Goal: Information Seeking & Learning: Learn about a topic

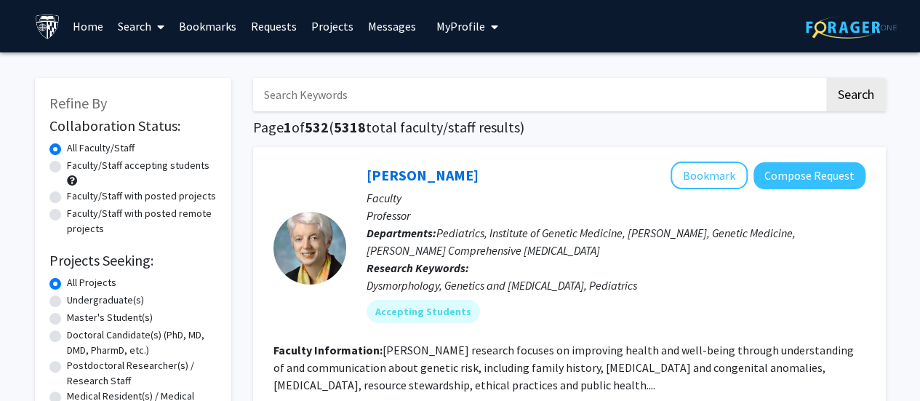
click at [491, 30] on icon "My profile dropdown to access profile and logout" at bounding box center [494, 27] width 7 height 12
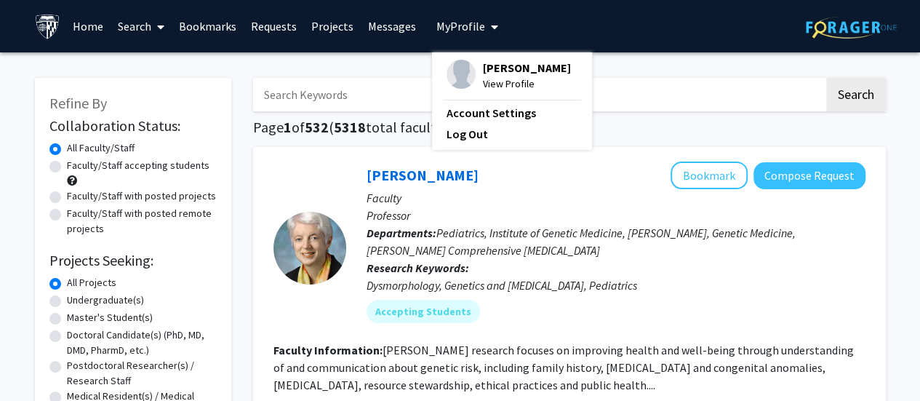
click at [475, 34] on button "My Profile" at bounding box center [467, 26] width 71 height 52
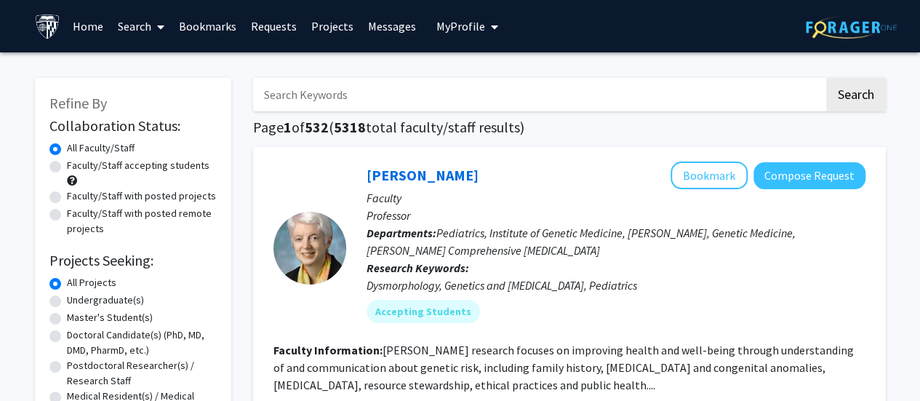
click at [99, 24] on link "Home" at bounding box center [87, 26] width 45 height 51
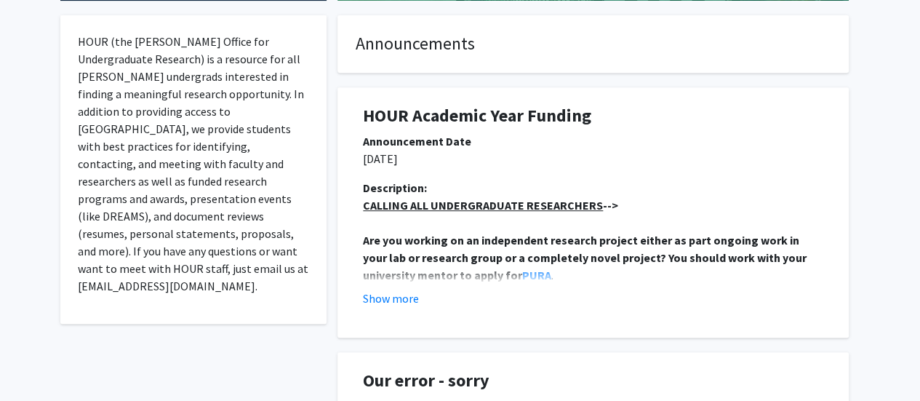
scroll to position [335, 0]
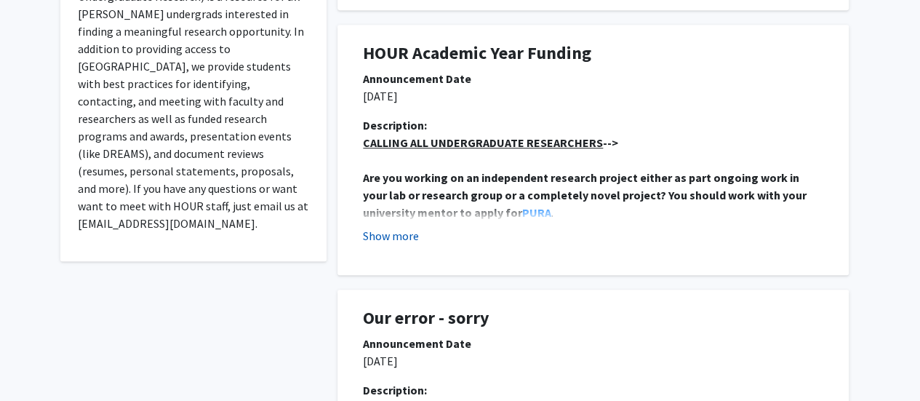
click at [403, 233] on button "Show more" at bounding box center [391, 235] width 56 height 17
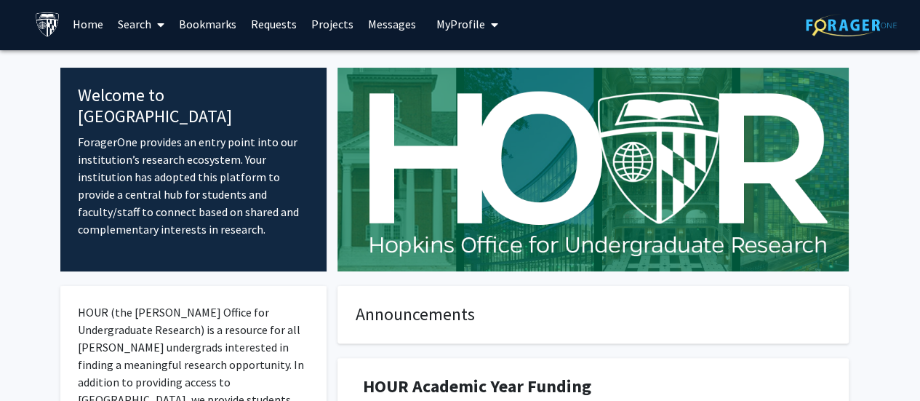
scroll to position [0, 0]
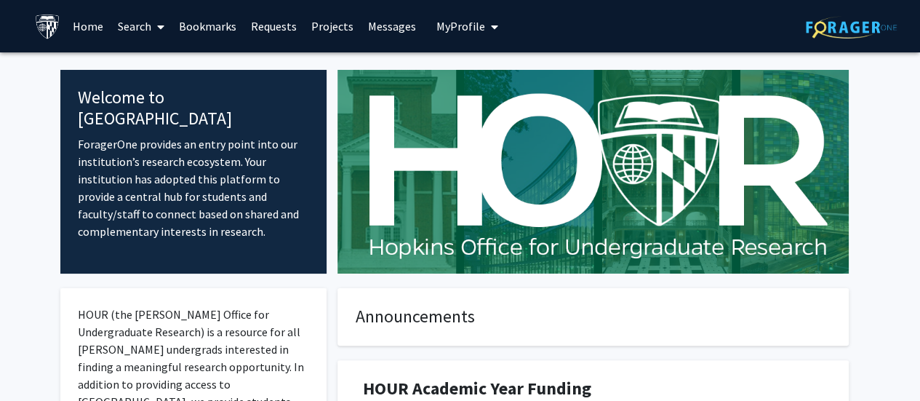
click at [468, 31] on span "My Profile" at bounding box center [460, 26] width 49 height 15
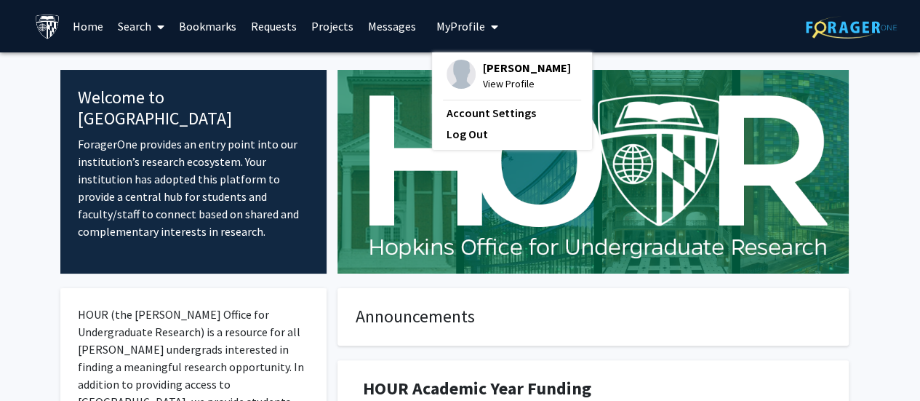
click at [374, 28] on link "Messages" at bounding box center [392, 26] width 63 height 51
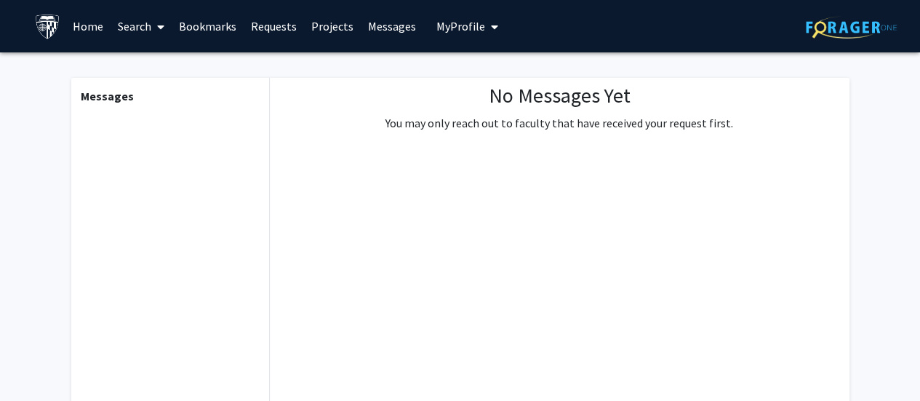
click at [311, 23] on link "Projects" at bounding box center [332, 26] width 57 height 51
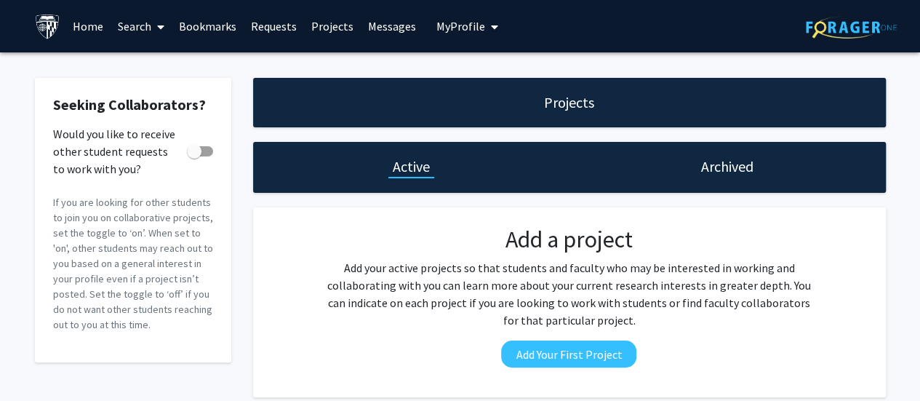
scroll to position [73, 0]
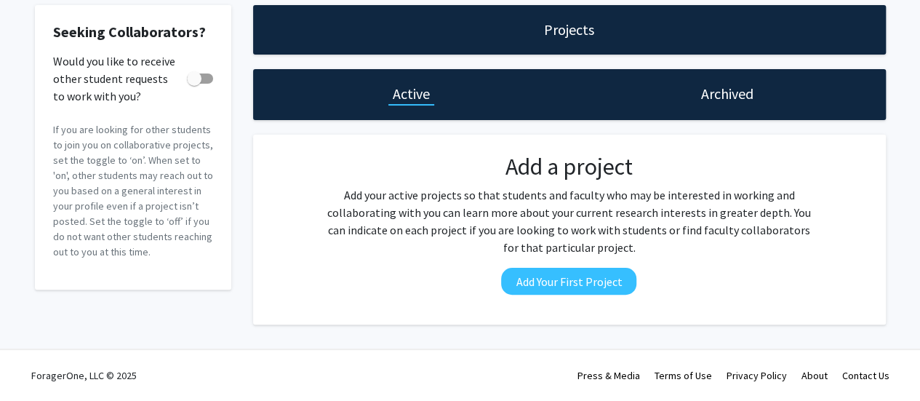
click at [513, 265] on div "Add a project Add your active projects so that students and faculty who may be …" at bounding box center [568, 229] width 515 height 153
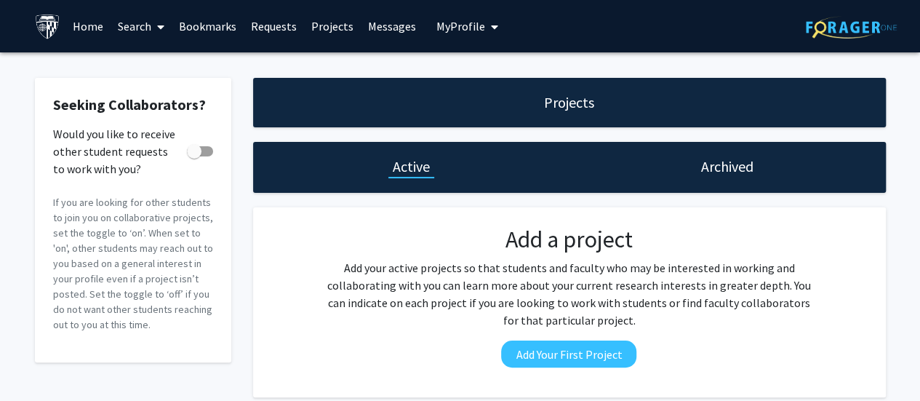
click at [318, 26] on link "Projects" at bounding box center [332, 26] width 57 height 51
click at [476, 28] on span "My Profile" at bounding box center [460, 26] width 49 height 15
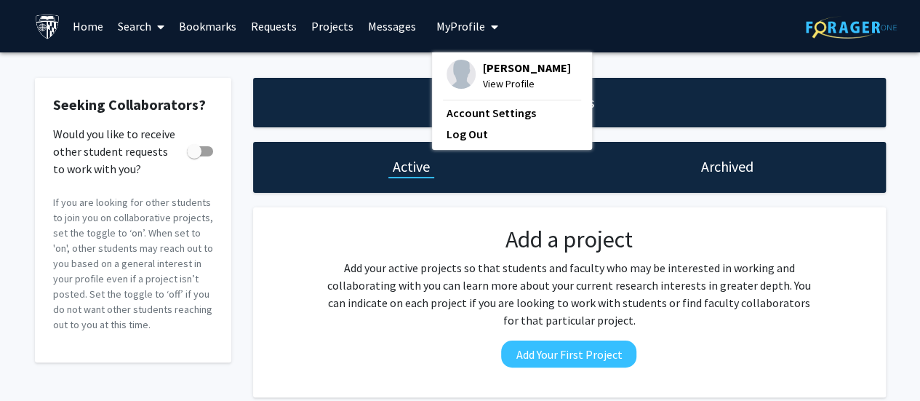
click at [486, 81] on span "View Profile" at bounding box center [527, 84] width 88 height 16
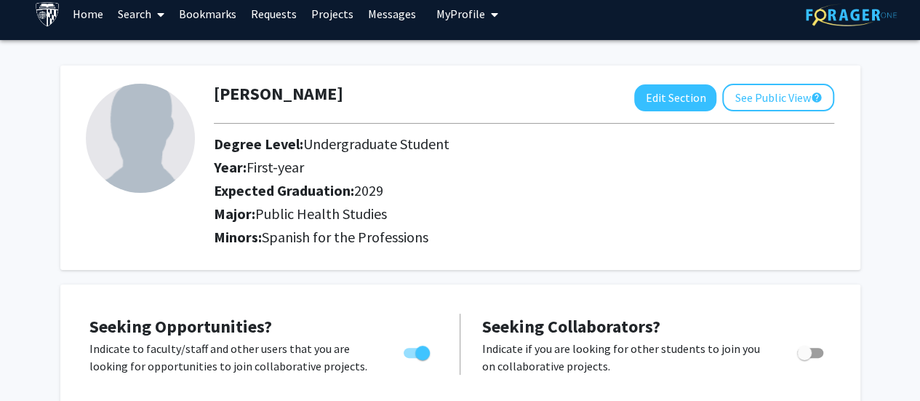
scroll to position [12, 0]
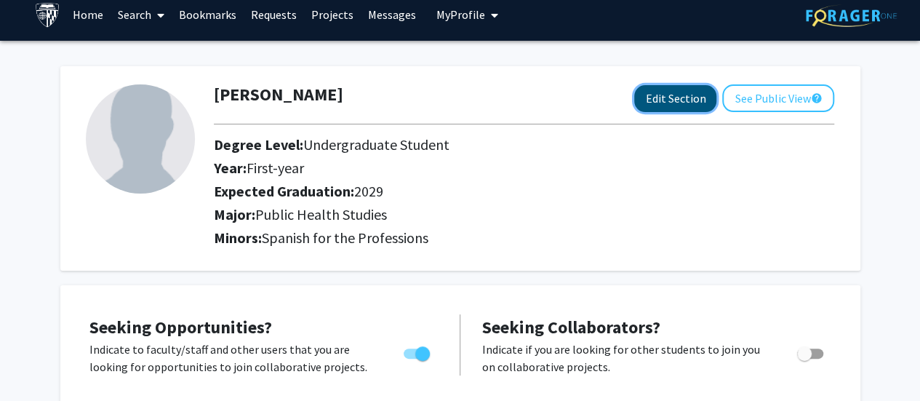
click at [675, 90] on button "Edit Section" at bounding box center [675, 98] width 82 height 27
select select "first-year"
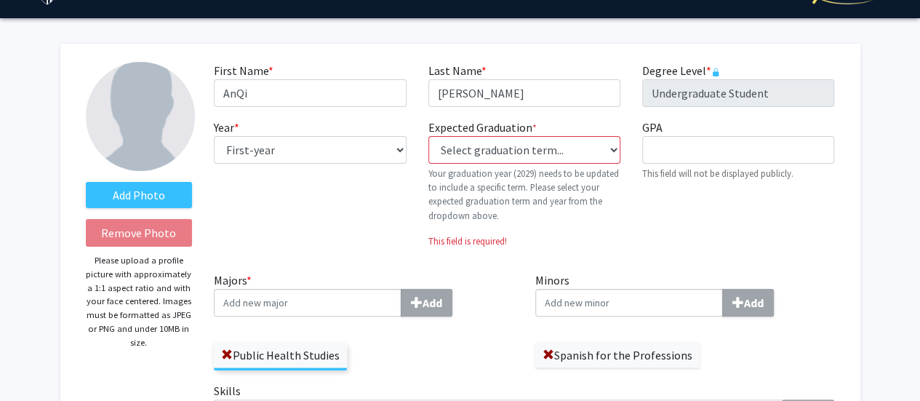
scroll to position [35, 0]
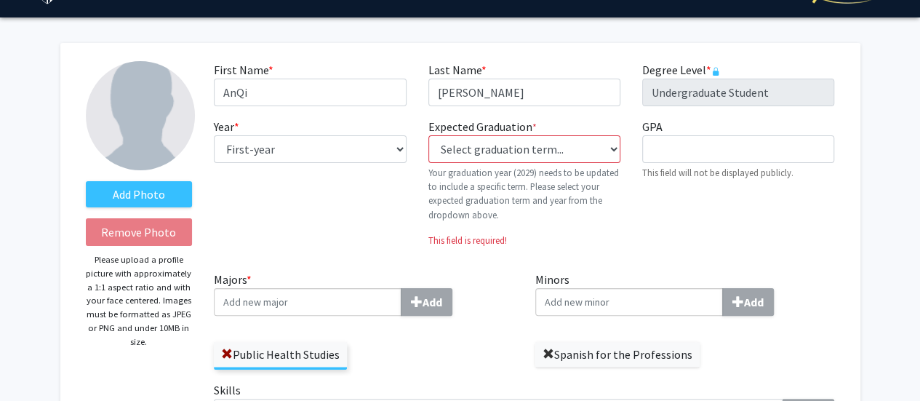
click at [551, 354] on span at bounding box center [548, 354] width 12 height 12
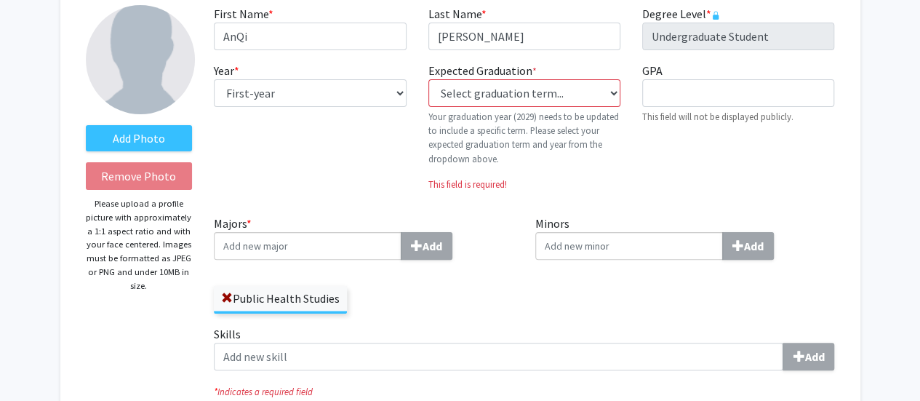
scroll to position [73, 0]
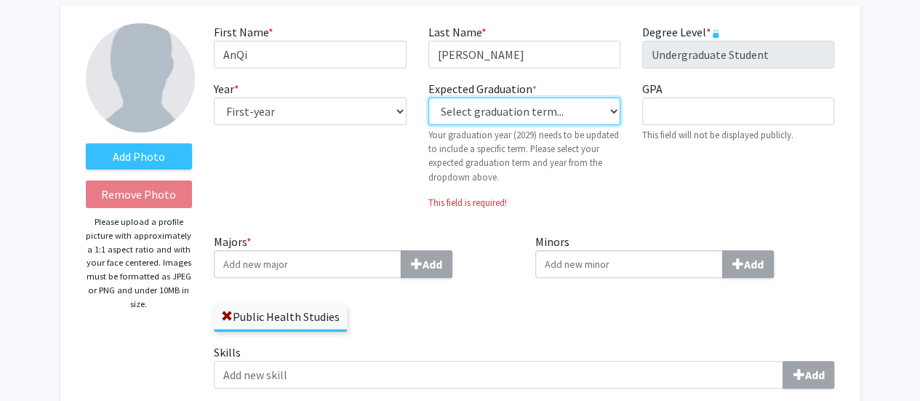
click at [564, 102] on select "Select graduation term... Previous: 2029 (Please select a specific term) Spring…" at bounding box center [524, 111] width 192 height 28
select select "46: spring_2029"
click at [428, 97] on select "Select graduation term... Previous: 2029 (Please select a specific term) Spring…" at bounding box center [524, 111] width 192 height 28
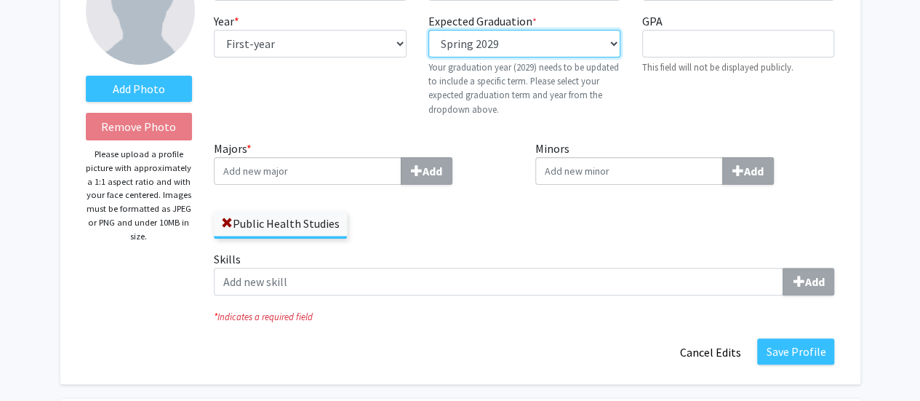
scroll to position [166, 0]
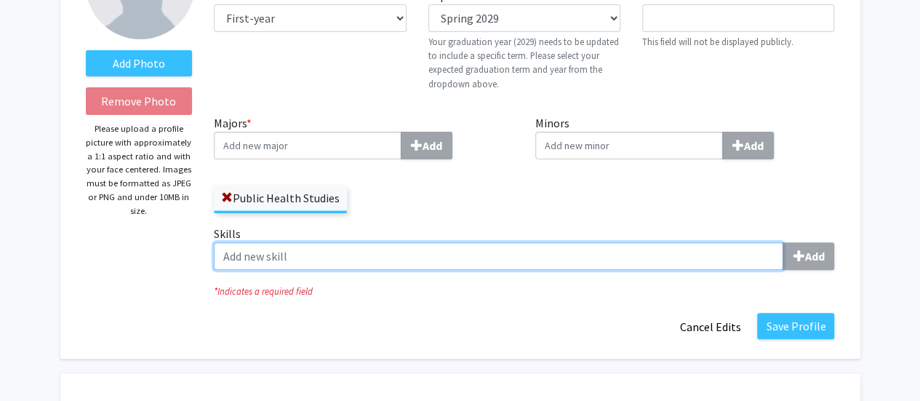
click at [712, 261] on input "Skills Add" at bounding box center [498, 256] width 569 height 28
type input "p"
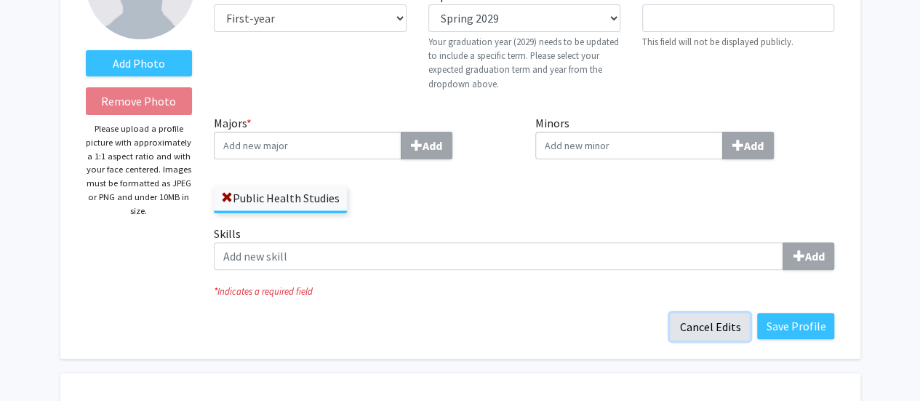
click at [705, 331] on button "Cancel Edits" at bounding box center [710, 327] width 80 height 28
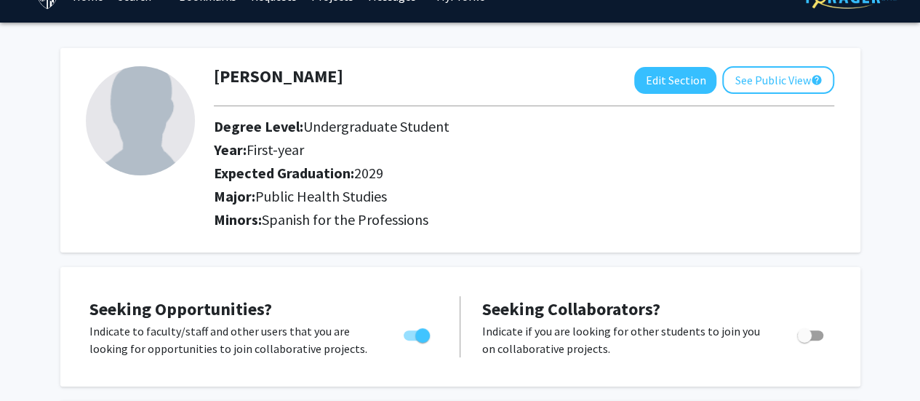
scroll to position [0, 0]
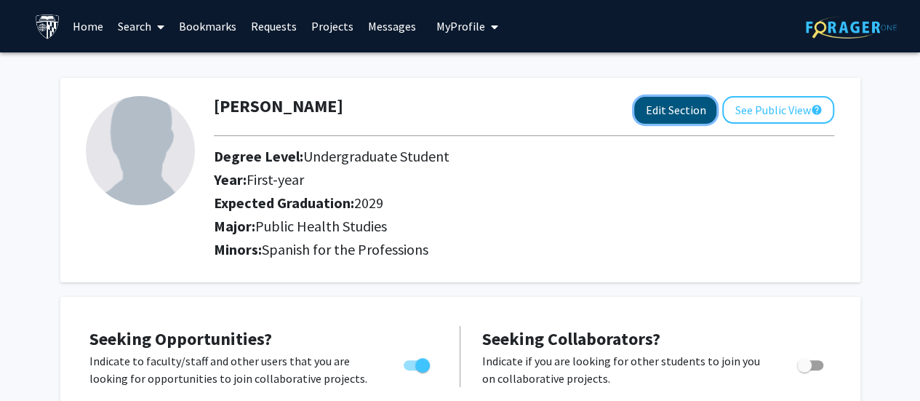
click at [690, 114] on button "Edit Section" at bounding box center [675, 110] width 82 height 27
select select "first-year"
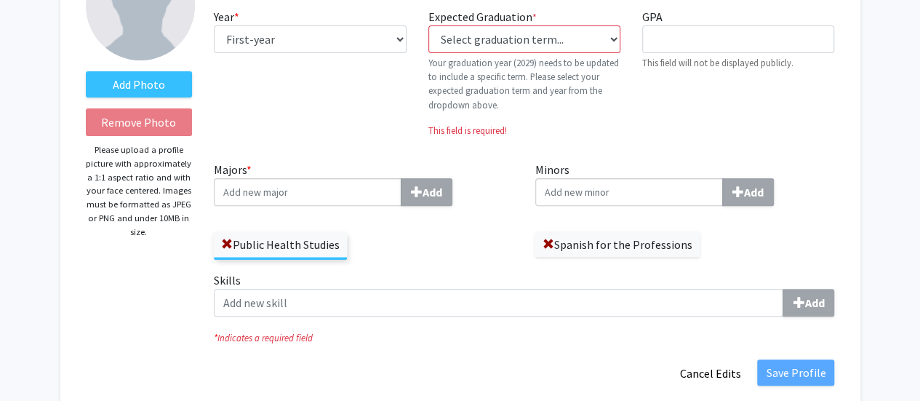
scroll to position [145, 0]
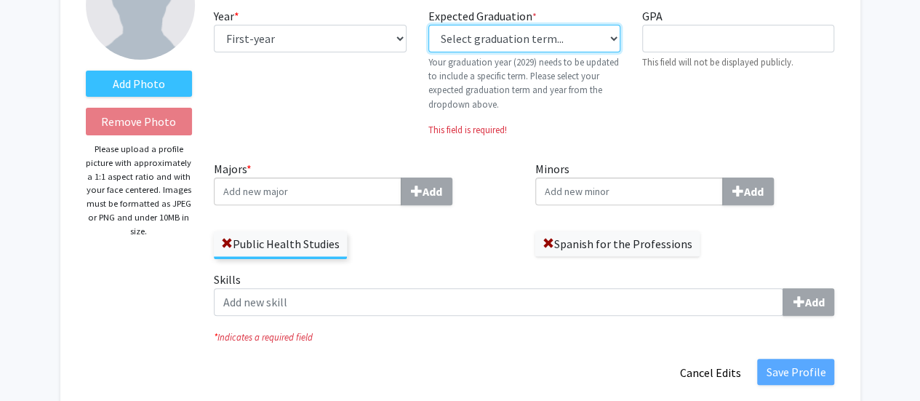
click at [502, 49] on select "Select graduation term... Previous: 2029 (Please select a specific term) Spring…" at bounding box center [524, 39] width 192 height 28
select select "46: spring_2029"
click at [428, 25] on select "Select graduation term... Previous: 2029 (Please select a specific term) Spring…" at bounding box center [524, 39] width 192 height 28
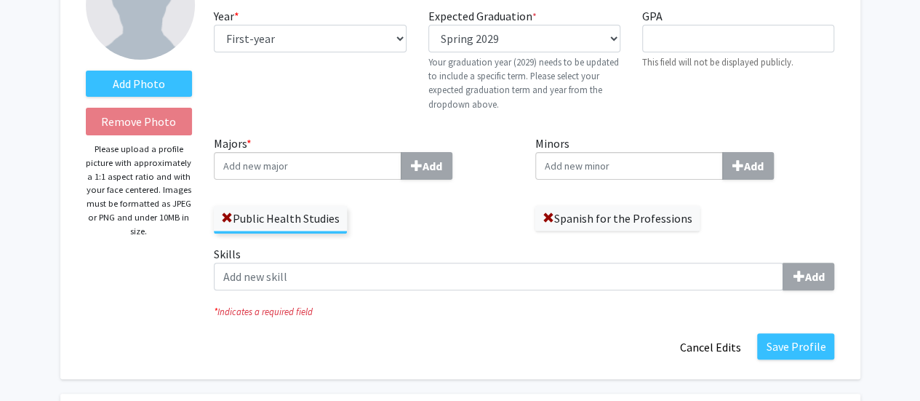
click at [541, 223] on label "Spanish for the Professions" at bounding box center [617, 218] width 164 height 25
click at [544, 216] on span at bounding box center [548, 218] width 12 height 12
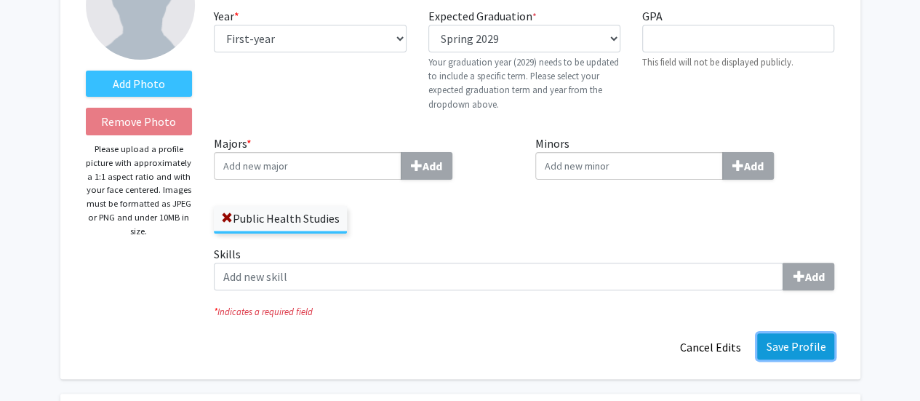
click at [790, 358] on button "Save Profile" at bounding box center [795, 346] width 77 height 26
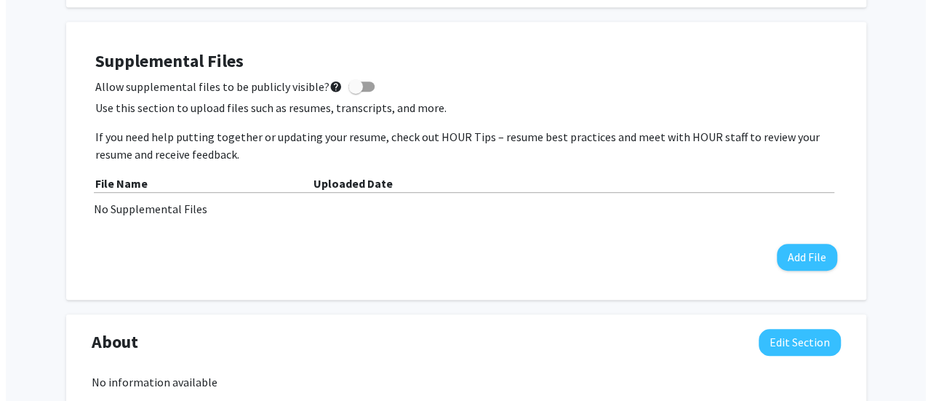
scroll to position [390, 0]
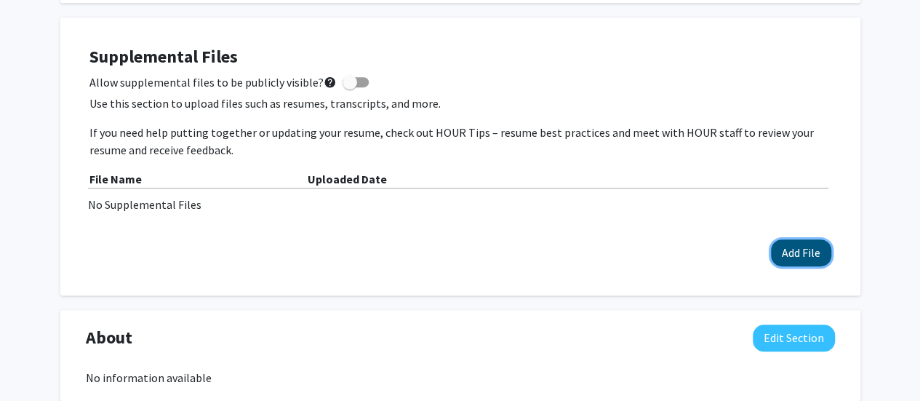
click at [775, 253] on button "Add File" at bounding box center [801, 252] width 60 height 27
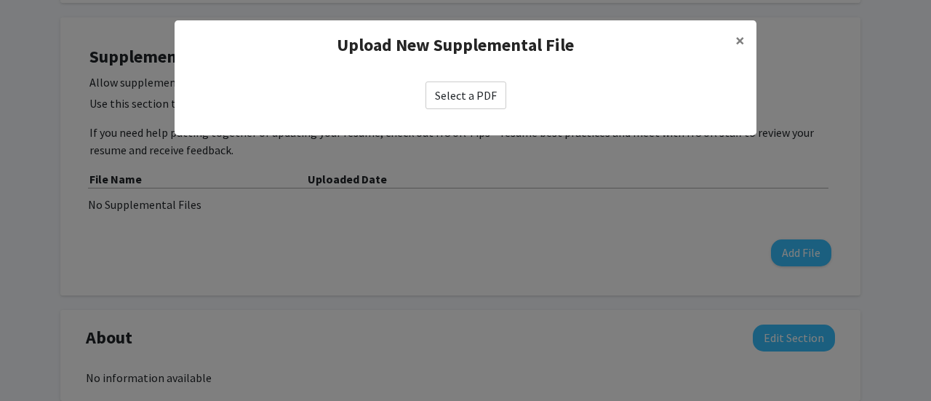
click at [464, 103] on label "Select a PDF" at bounding box center [465, 95] width 81 height 28
click at [0, 0] on input "Select a PDF" at bounding box center [0, 0] width 0 height 0
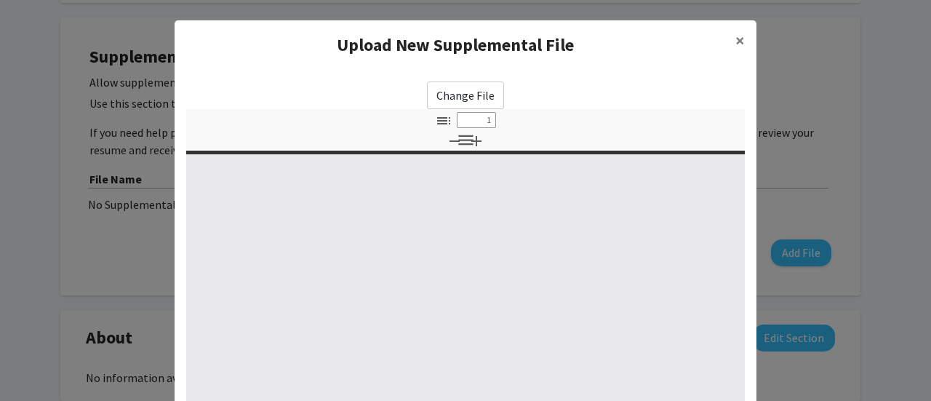
type input "0"
select select "custom"
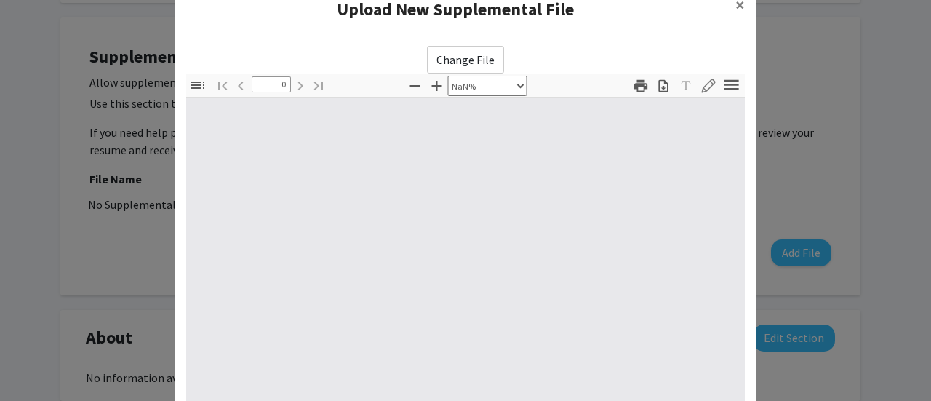
type input "1"
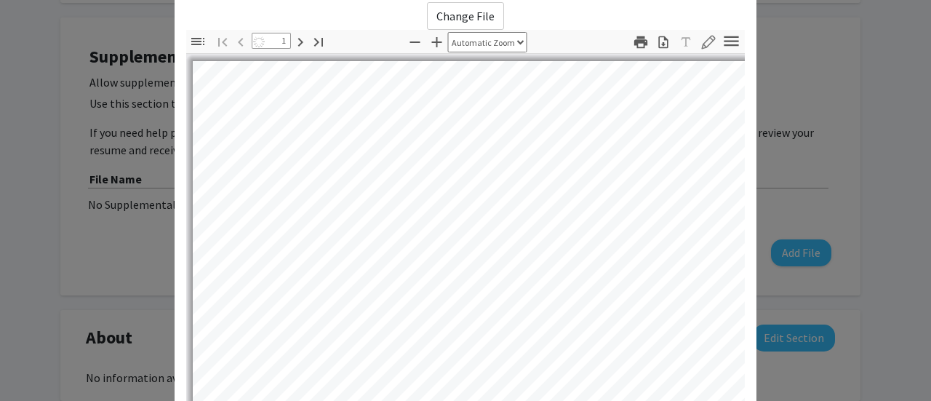
select select "auto"
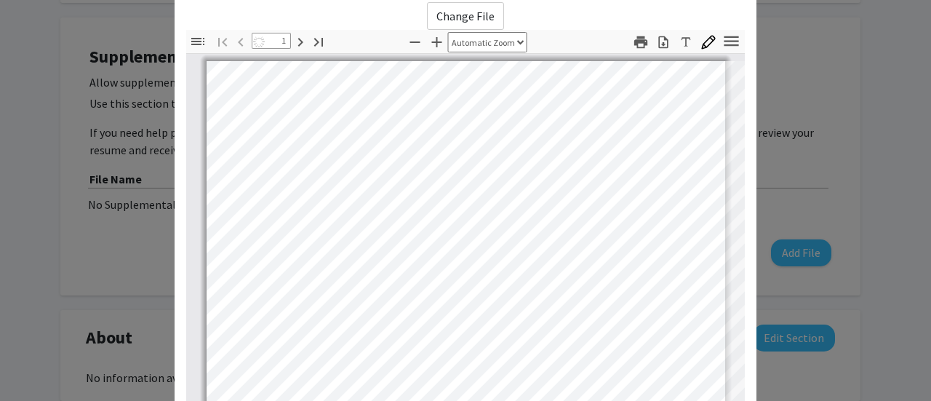
scroll to position [97, 0]
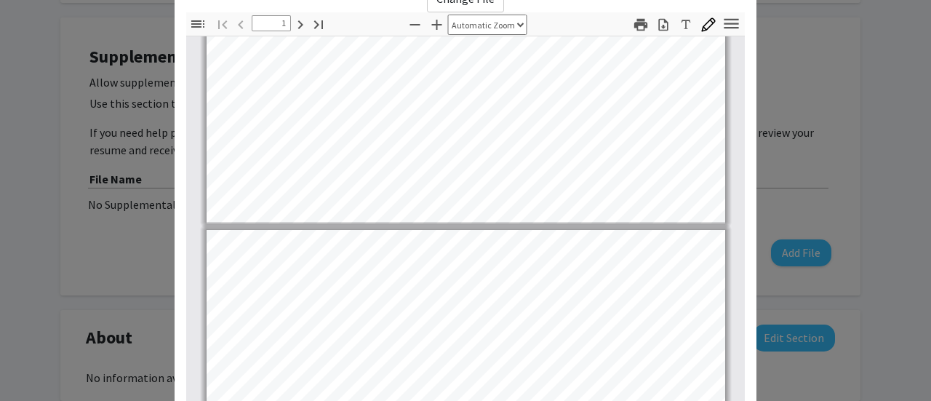
type input "2"
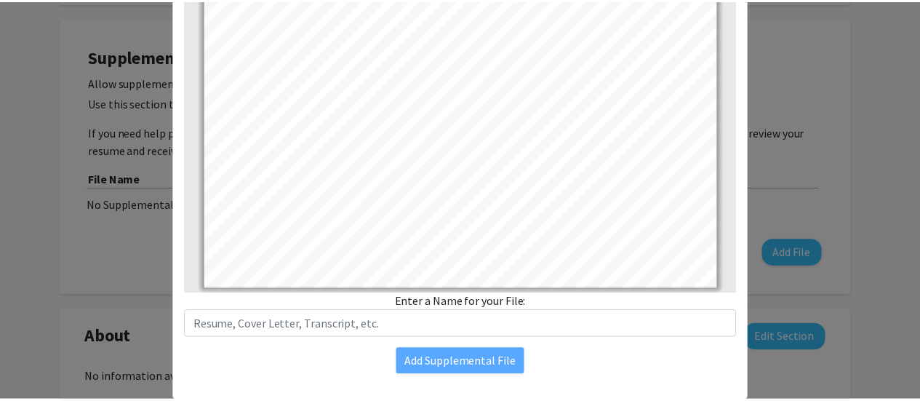
scroll to position [287, 0]
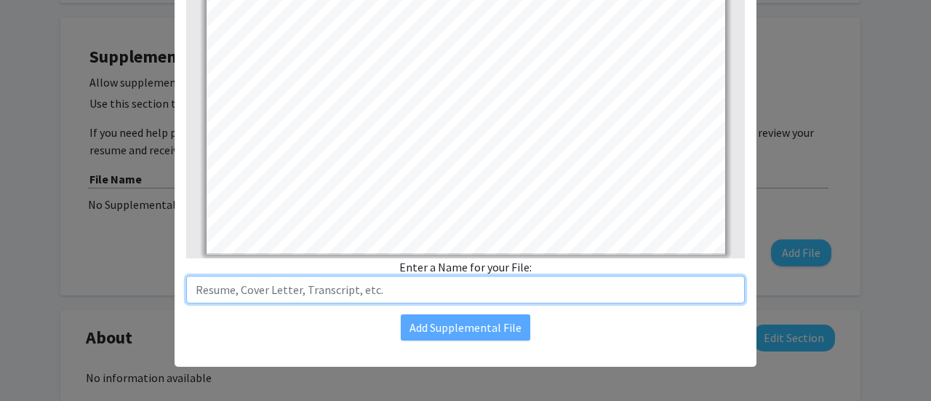
click at [361, 284] on input "text" at bounding box center [465, 290] width 558 height 28
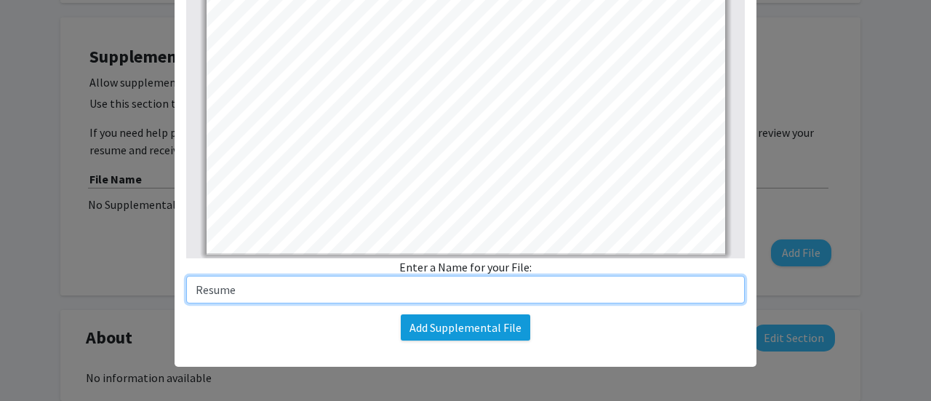
type input "Resume"
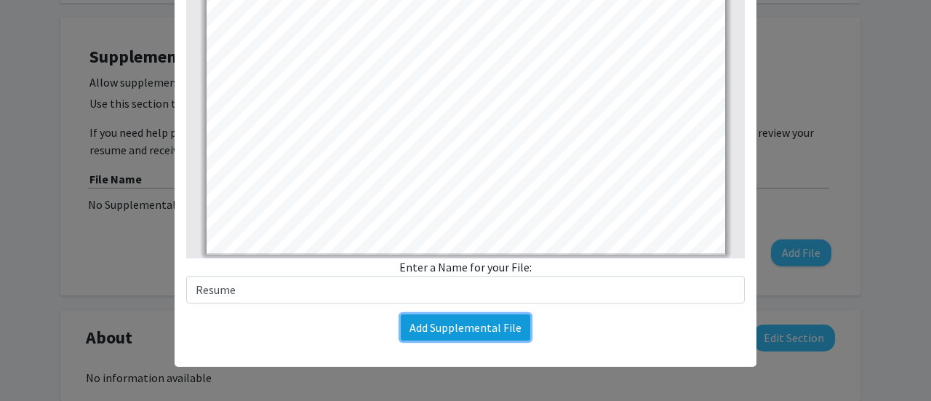
click at [451, 334] on button "Add Supplemental File" at bounding box center [465, 327] width 129 height 26
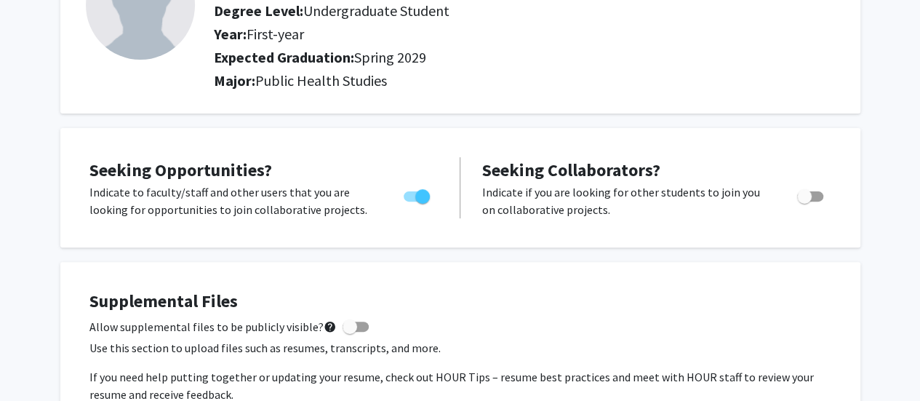
scroll to position [144, 0]
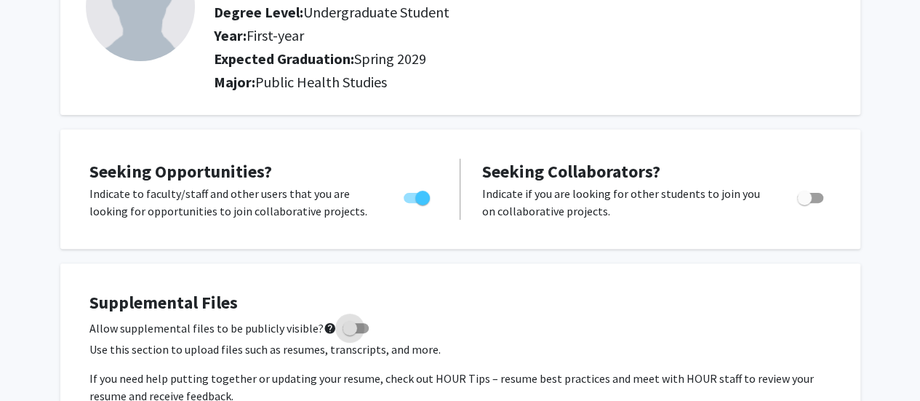
click at [352, 328] on span at bounding box center [355, 328] width 26 height 10
click at [350, 333] on input "Allow supplemental files to be publicly visible? help" at bounding box center [349, 333] width 1 height 1
checkbox input "true"
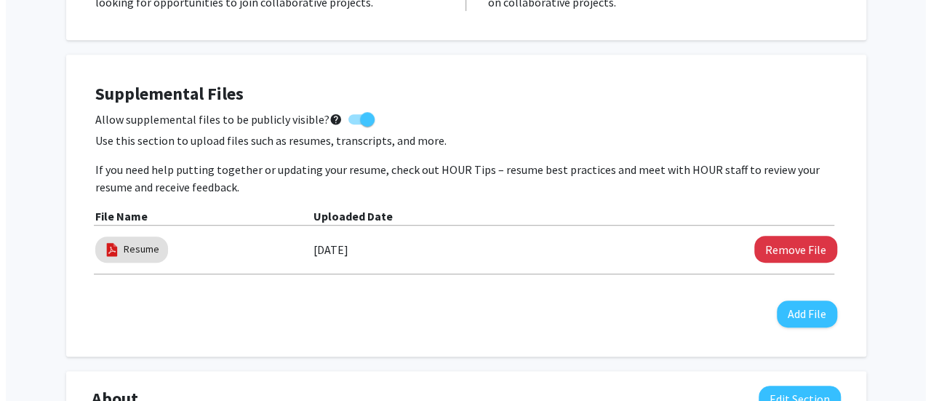
scroll to position [353, 0]
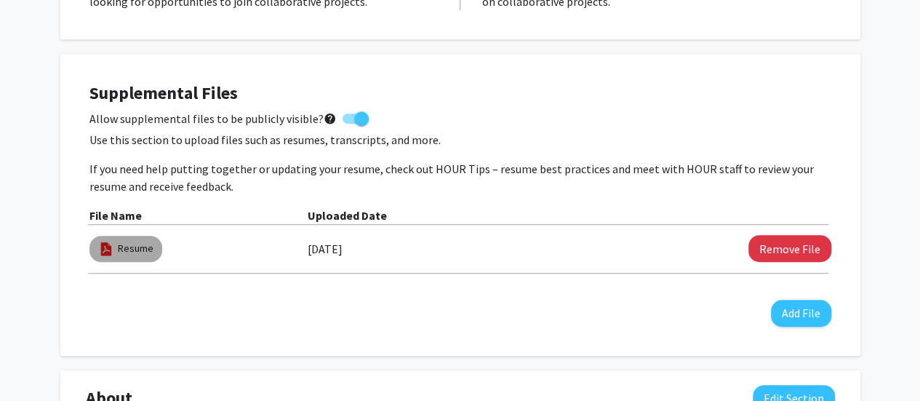
click at [113, 242] on mat-chip "Resume" at bounding box center [125, 249] width 73 height 26
click at [116, 251] on mat-chip "Resume" at bounding box center [125, 249] width 73 height 26
click at [127, 249] on link "Resume" at bounding box center [136, 248] width 36 height 15
select select "custom"
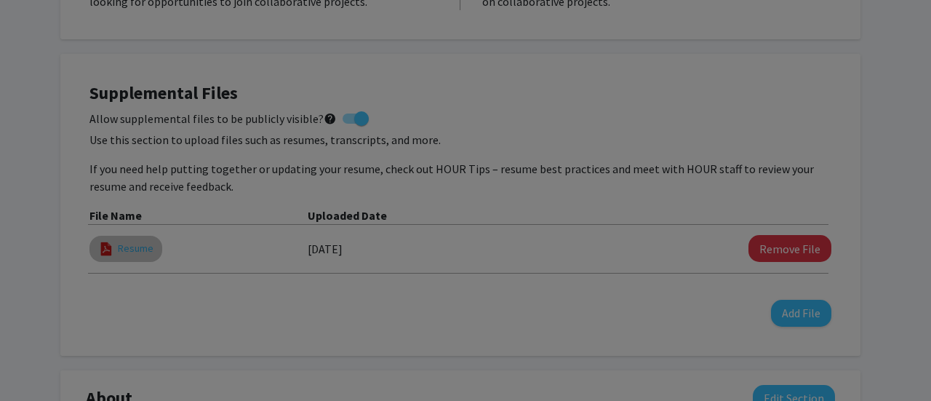
type input "0"
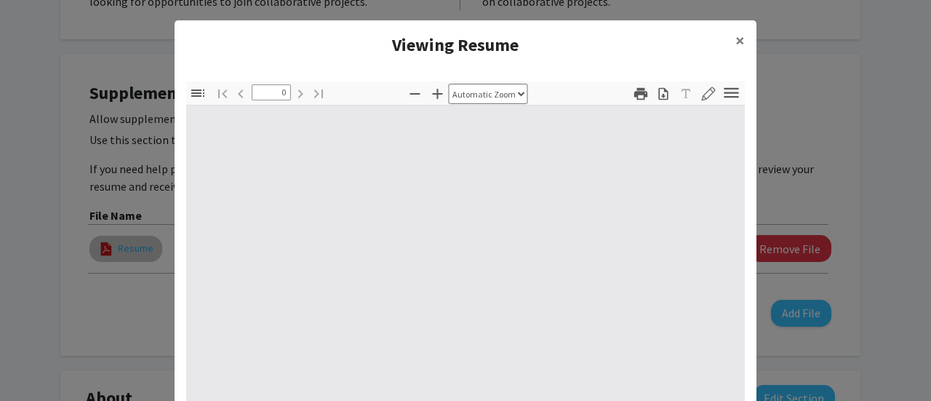
select select "custom"
type input "1"
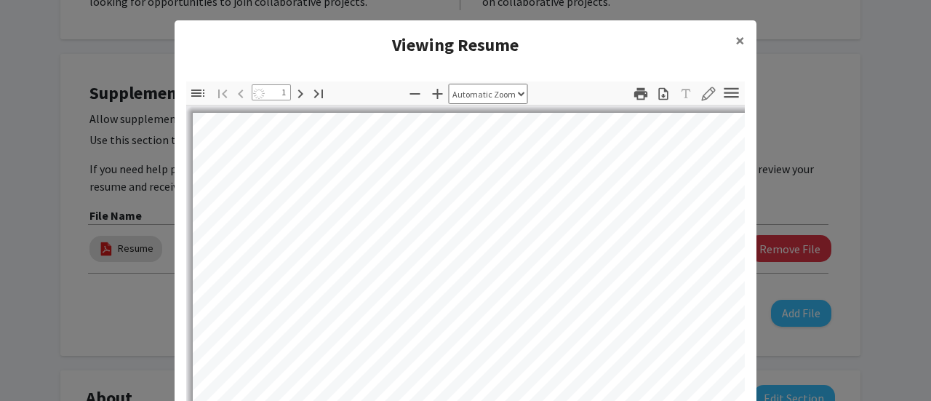
select select "auto"
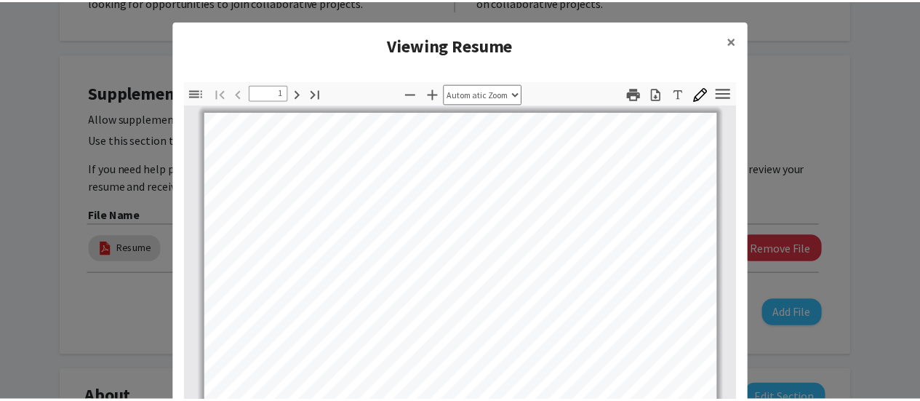
scroll to position [8, 0]
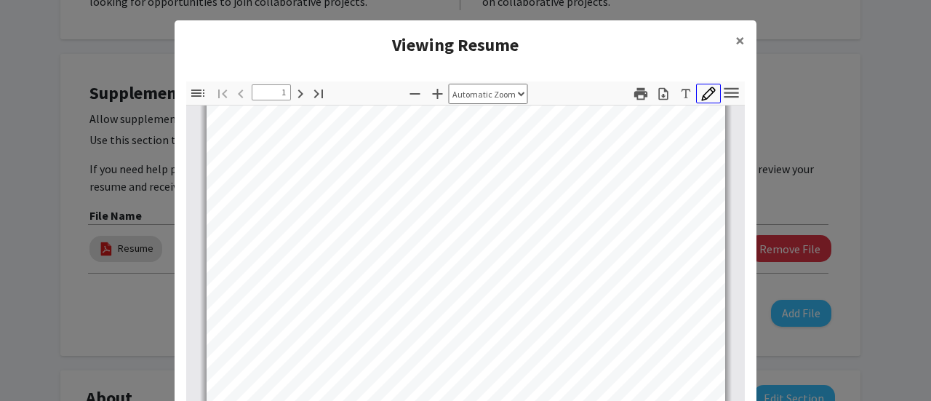
click at [702, 100] on icon "button" at bounding box center [708, 94] width 15 height 15
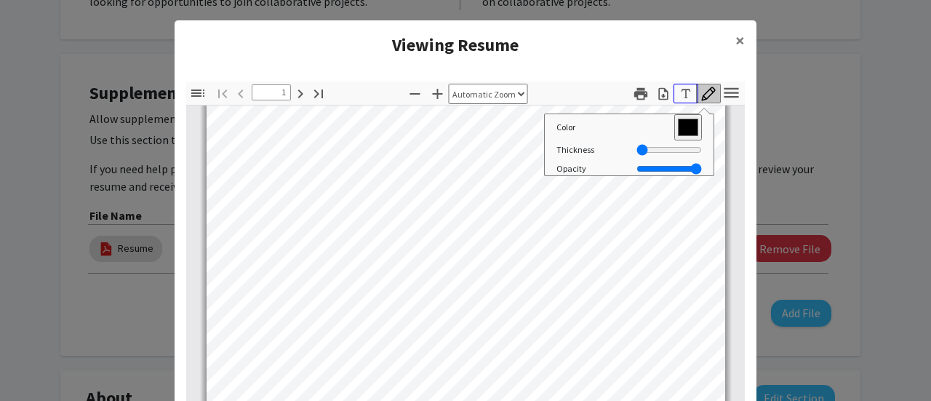
click at [678, 97] on icon "button" at bounding box center [685, 94] width 15 height 15
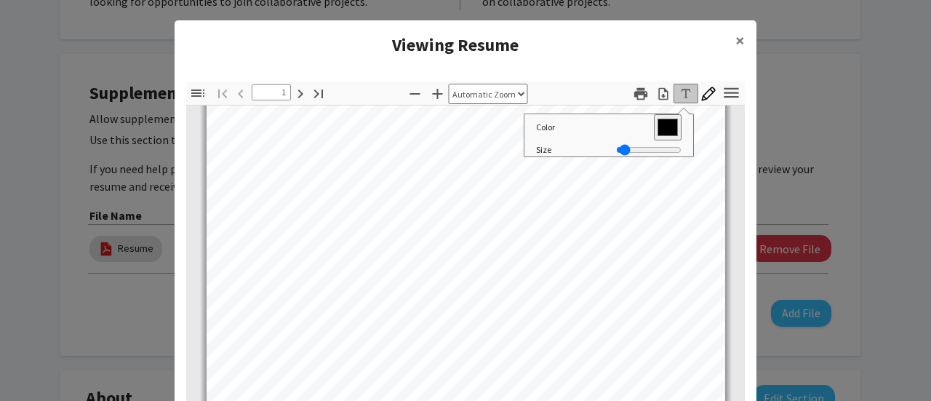
click at [257, 297] on div "Text Editor" at bounding box center [283, 295] width 52 height 12
drag, startPoint x: 257, startPoint y: 289, endPoint x: 318, endPoint y: 289, distance: 61.1
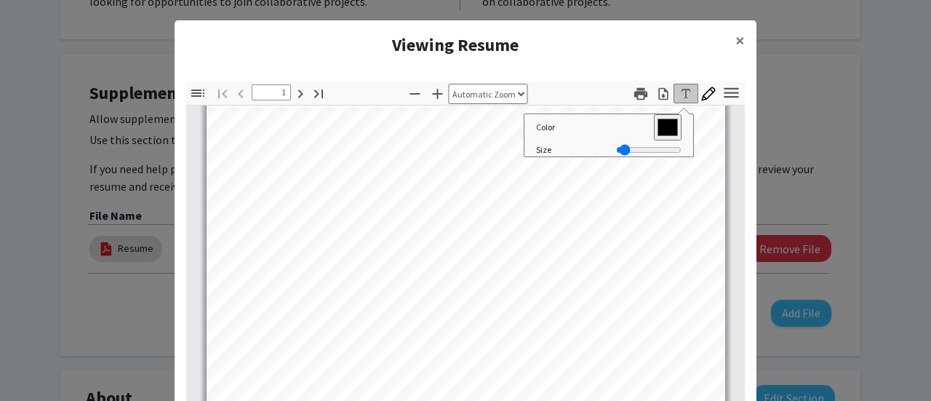
click at [728, 35] on button "×" at bounding box center [739, 40] width 33 height 41
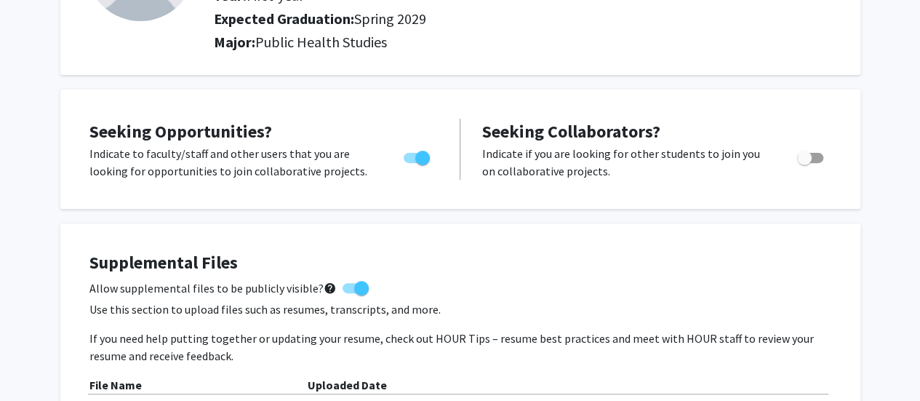
scroll to position [0, 0]
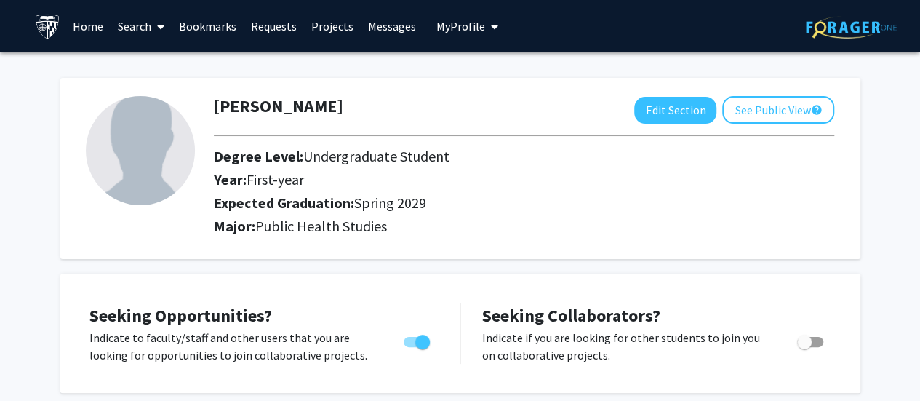
click at [142, 24] on link "Search" at bounding box center [141, 26] width 61 height 51
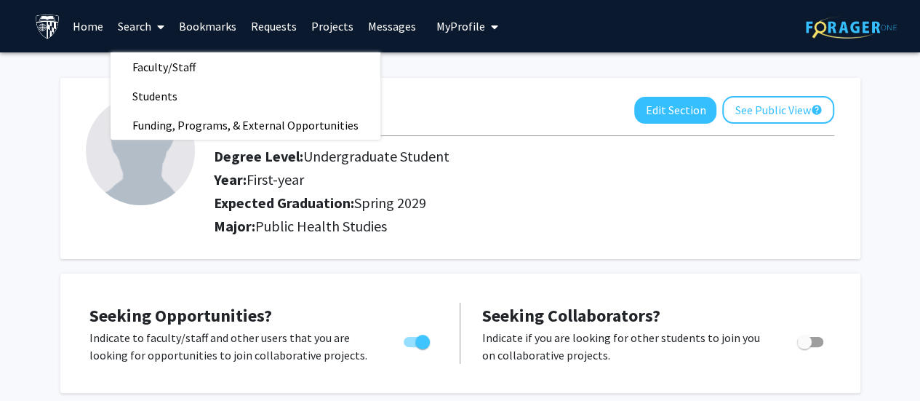
click at [79, 27] on link "Home" at bounding box center [87, 26] width 45 height 51
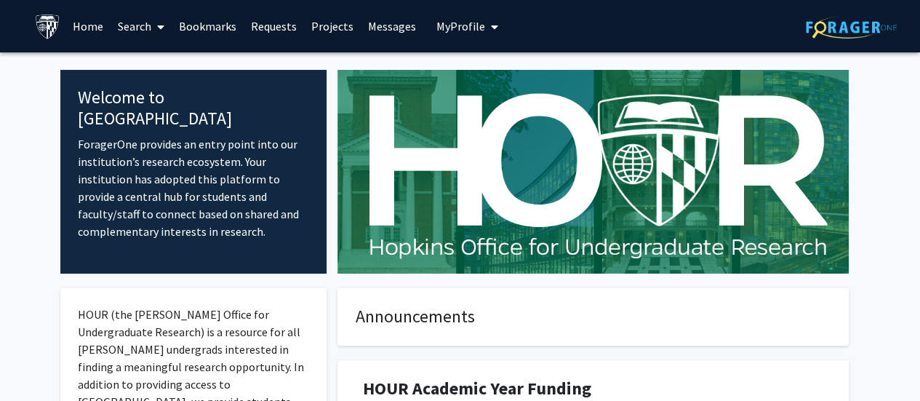
click at [155, 25] on span at bounding box center [157, 26] width 13 height 51
click at [135, 26] on link "Search" at bounding box center [141, 26] width 61 height 51
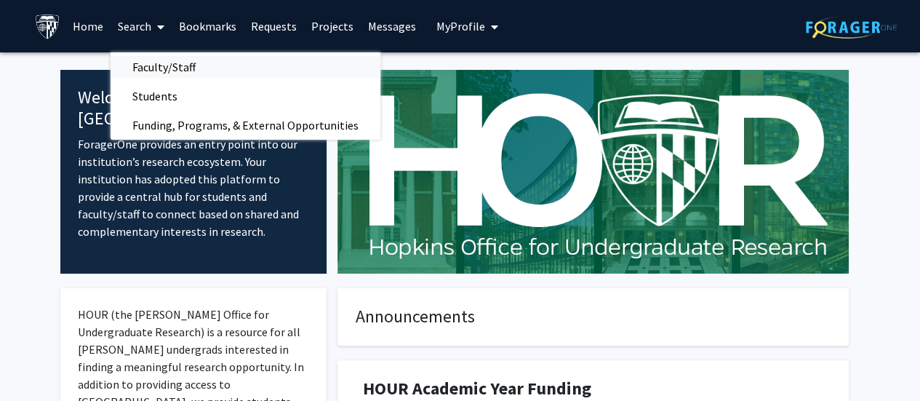
click at [145, 57] on span "Faculty/Staff" at bounding box center [164, 66] width 107 height 29
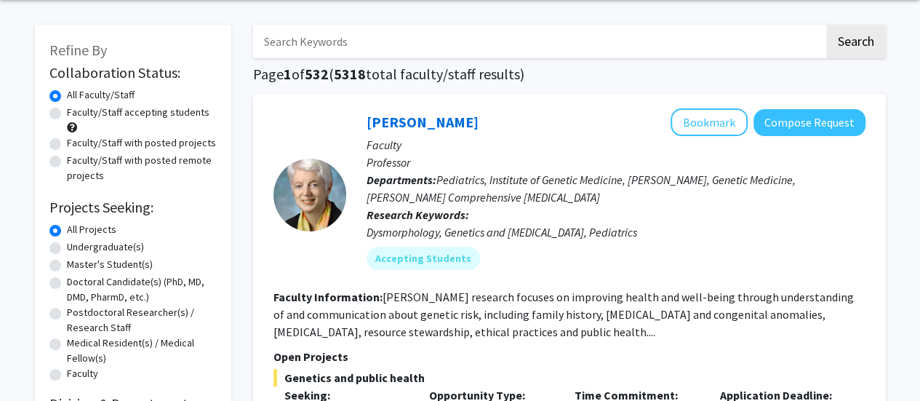
scroll to position [54, 0]
click at [92, 248] on label "Undergraduate(s)" at bounding box center [105, 245] width 77 height 15
click at [76, 248] on input "Undergraduate(s)" at bounding box center [71, 242] width 9 height 9
radio input "true"
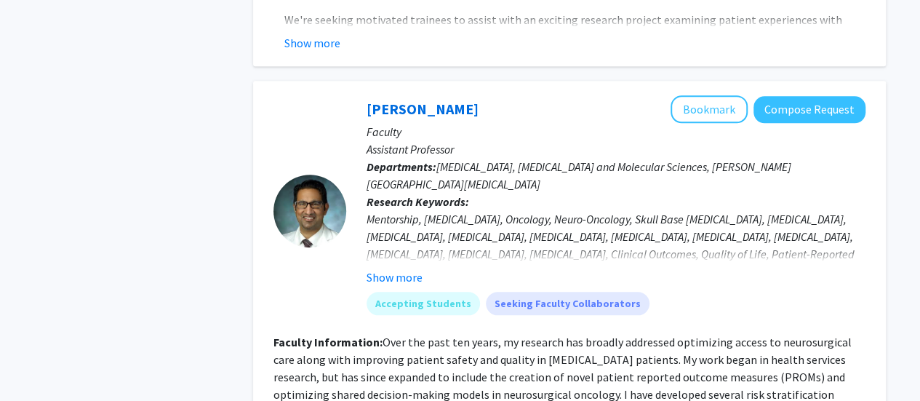
scroll to position [700, 0]
click at [406, 268] on button "Show more" at bounding box center [394, 276] width 56 height 17
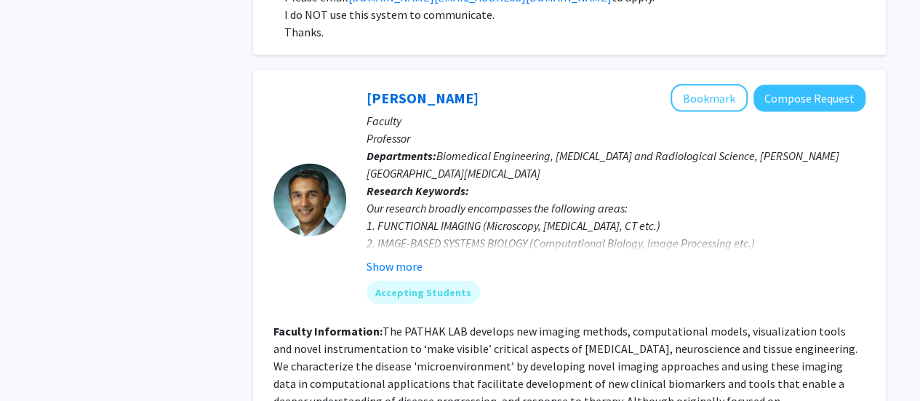
scroll to position [4346, 0]
click at [377, 257] on button "Show more" at bounding box center [394, 265] width 56 height 17
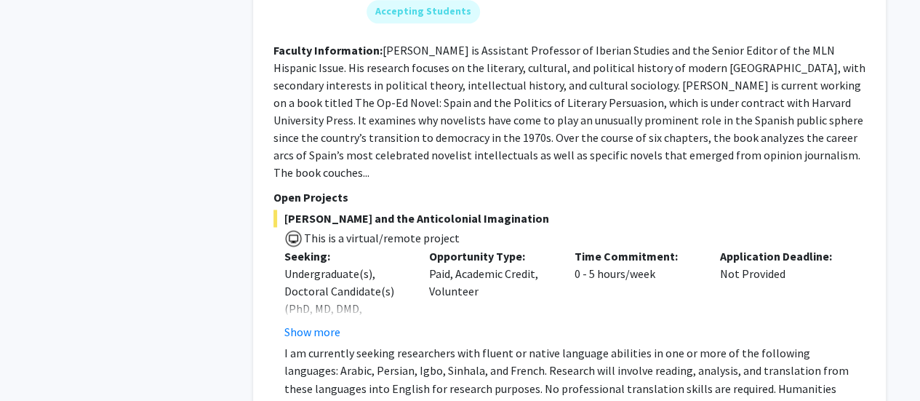
scroll to position [6554, 0]
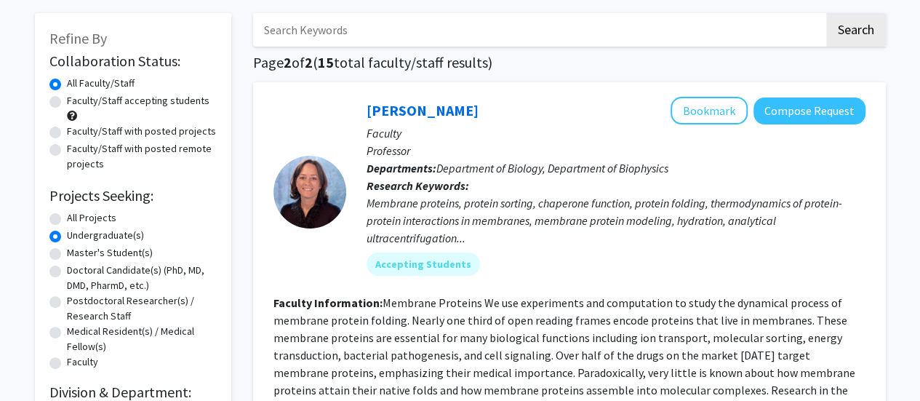
scroll to position [72, 0]
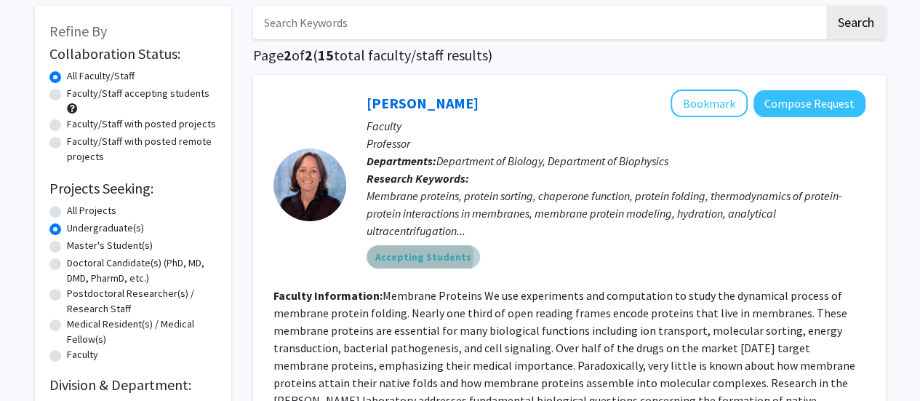
click at [419, 257] on mat-chip "Accepting Students" at bounding box center [422, 256] width 113 height 23
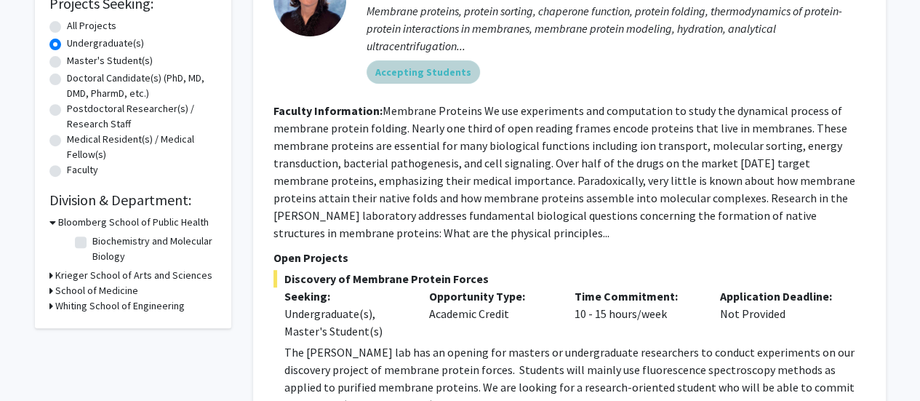
scroll to position [264, 0]
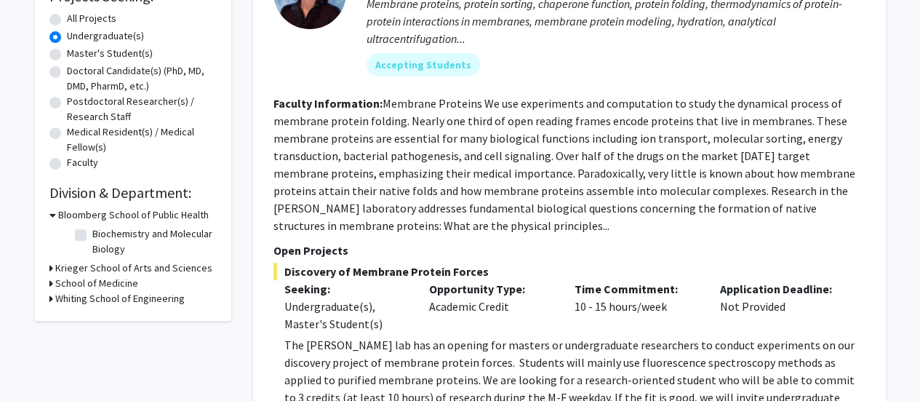
click at [489, 224] on section "Faculty Information: Membrane Proteins We use experiments and computation to st…" at bounding box center [569, 165] width 592 height 140
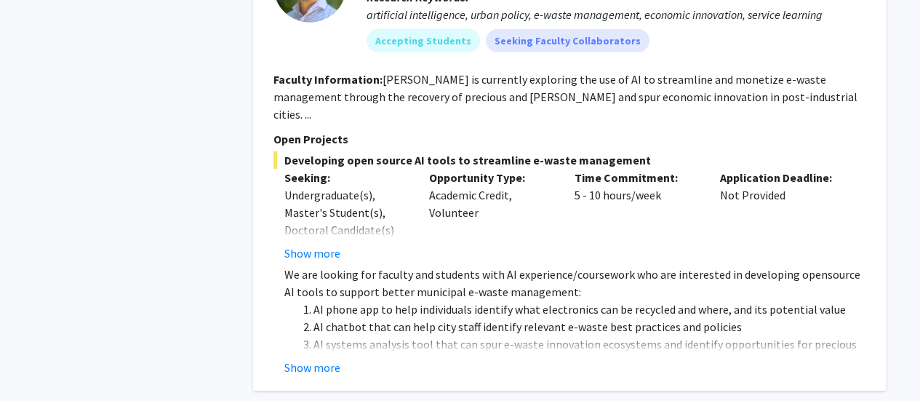
scroll to position [2390, 0]
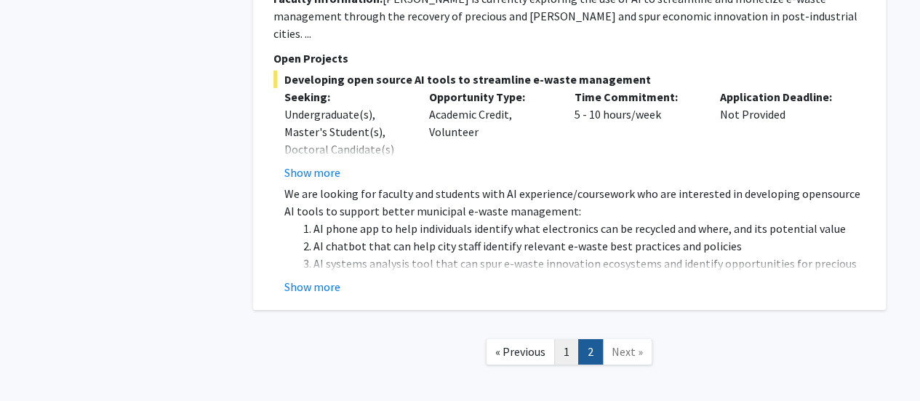
click at [566, 339] on link "1" at bounding box center [566, 351] width 25 height 25
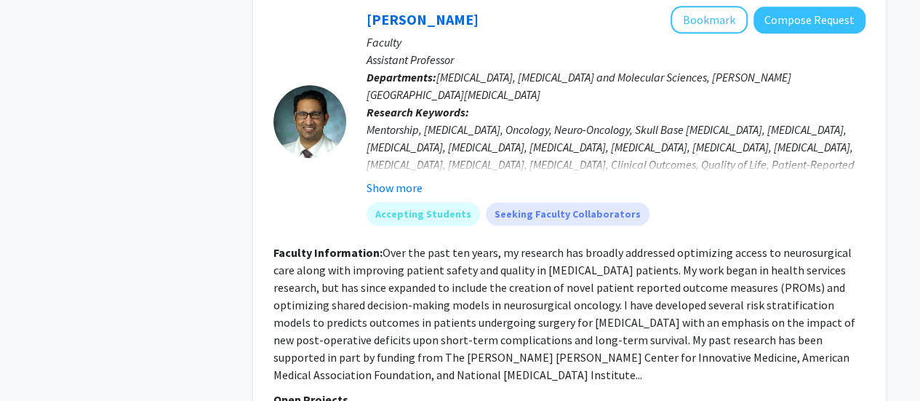
scroll to position [790, 0]
click at [376, 178] on button "Show more" at bounding box center [394, 186] width 56 height 17
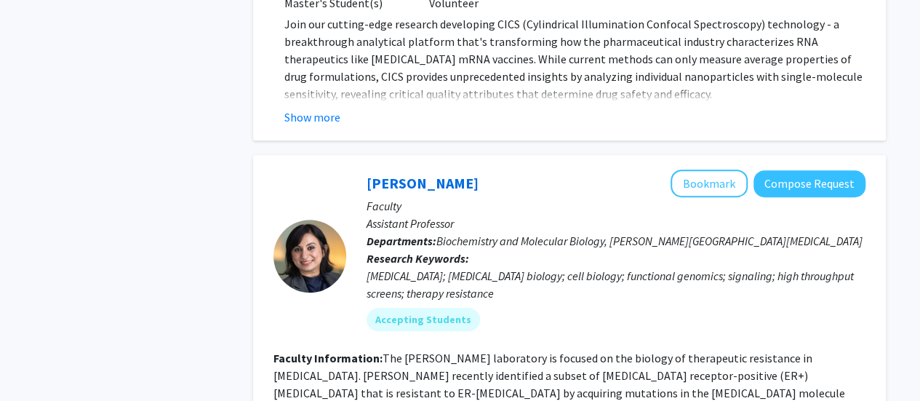
scroll to position [3254, 0]
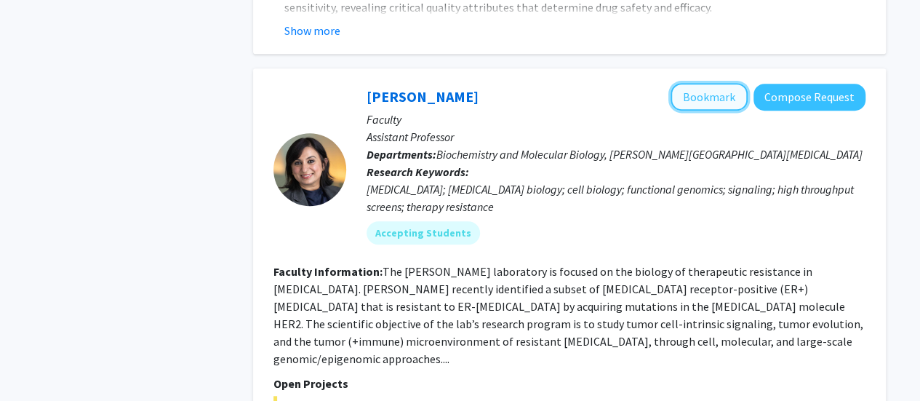
click at [699, 83] on button "Bookmark" at bounding box center [708, 97] width 77 height 28
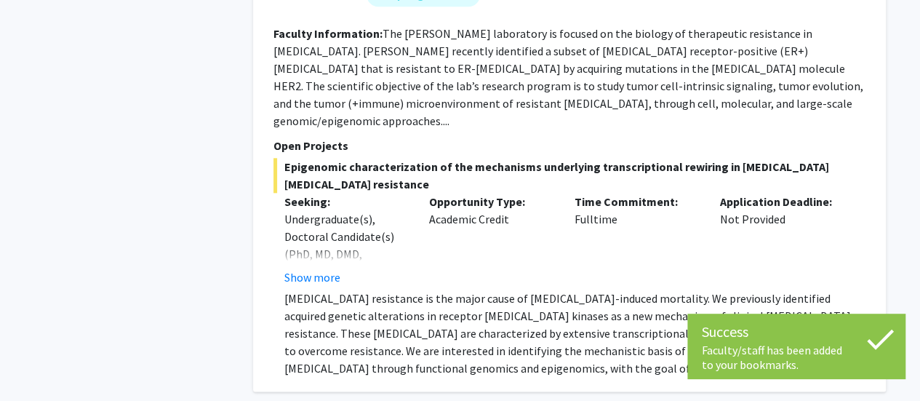
scroll to position [3495, 0]
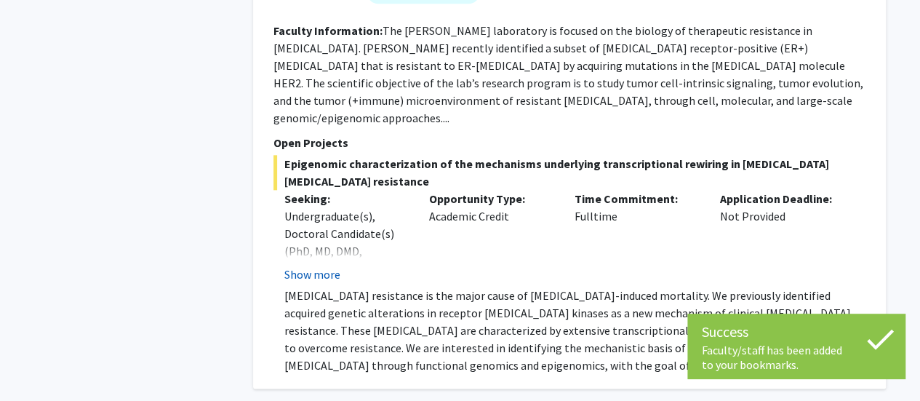
click at [329, 265] on button "Show more" at bounding box center [312, 273] width 56 height 17
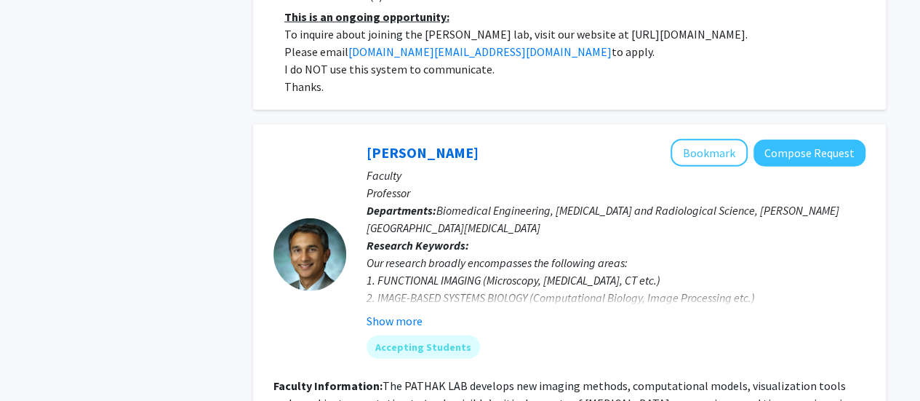
scroll to position [4397, 0]
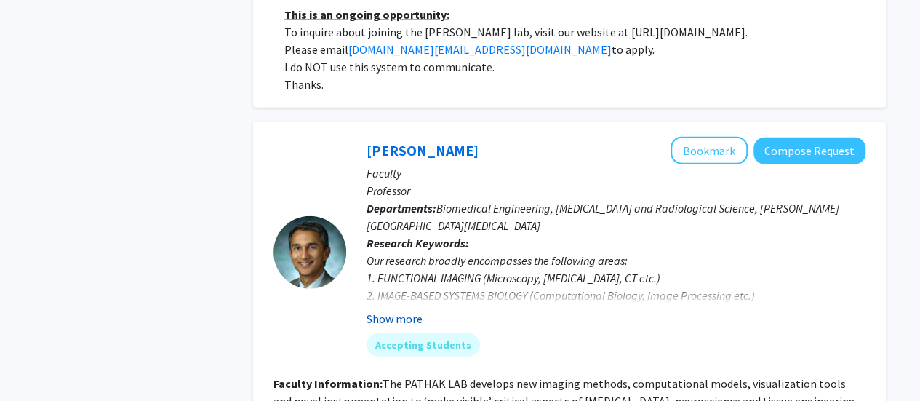
click at [400, 310] on button "Show more" at bounding box center [394, 318] width 56 height 17
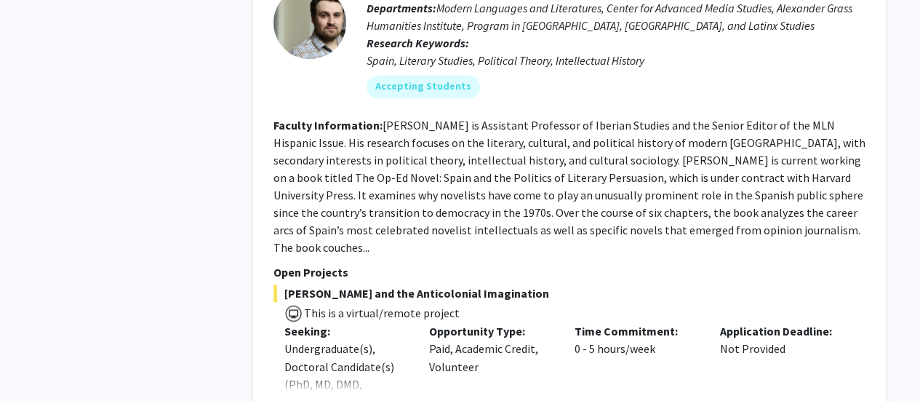
scroll to position [6642, 0]
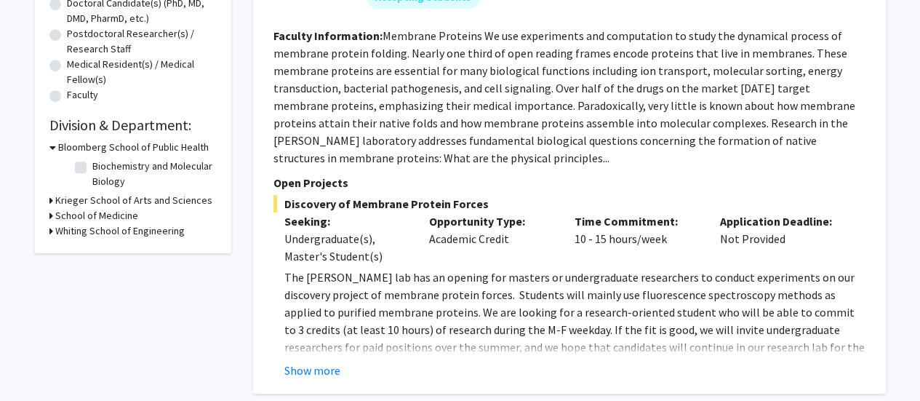
scroll to position [334, 0]
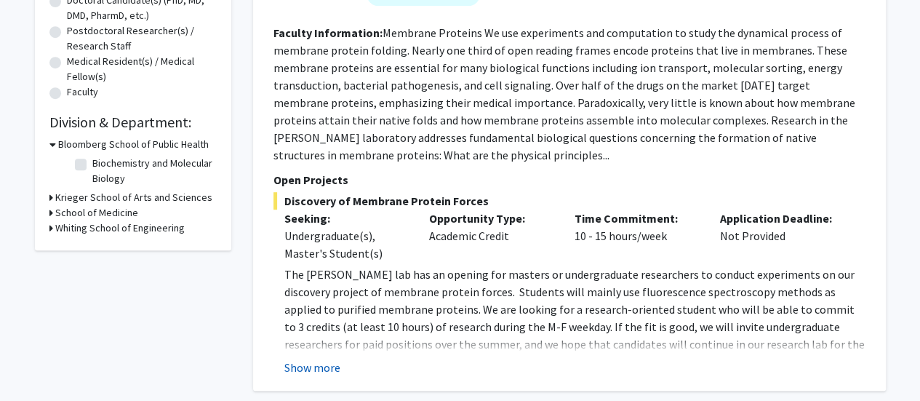
click at [326, 372] on button "Show more" at bounding box center [312, 366] width 56 height 17
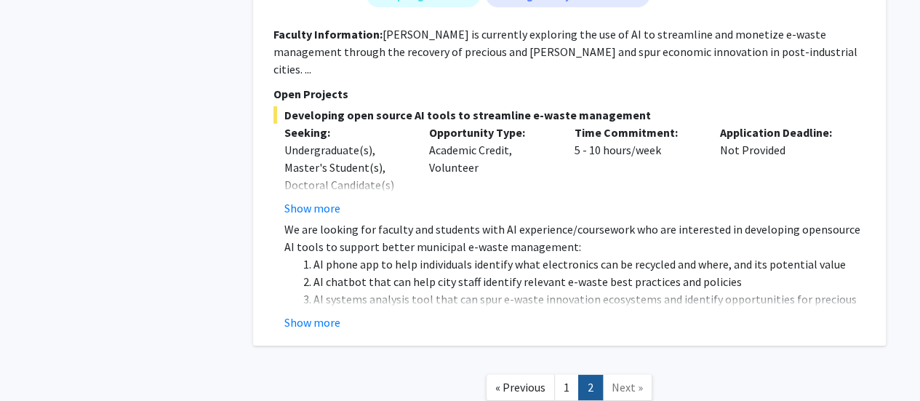
scroll to position [2564, 0]
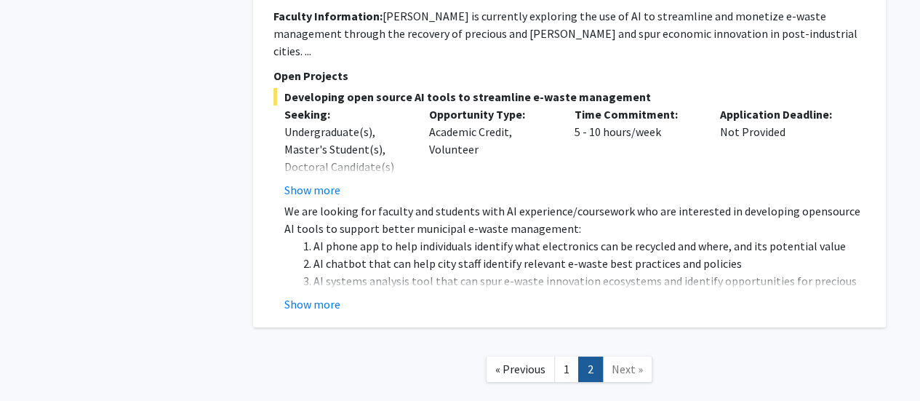
click at [622, 342] on nav "« Previous 1 2 Next »" at bounding box center [569, 371] width 633 height 59
click at [626, 361] on span "Next »" at bounding box center [626, 368] width 31 height 15
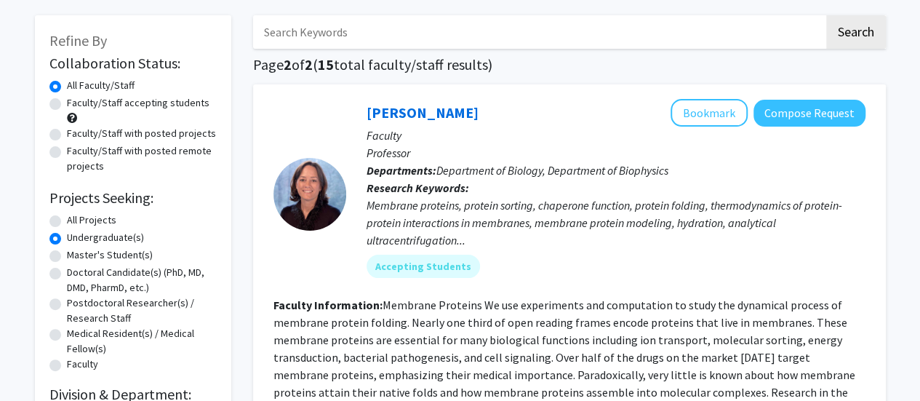
scroll to position [0, 0]
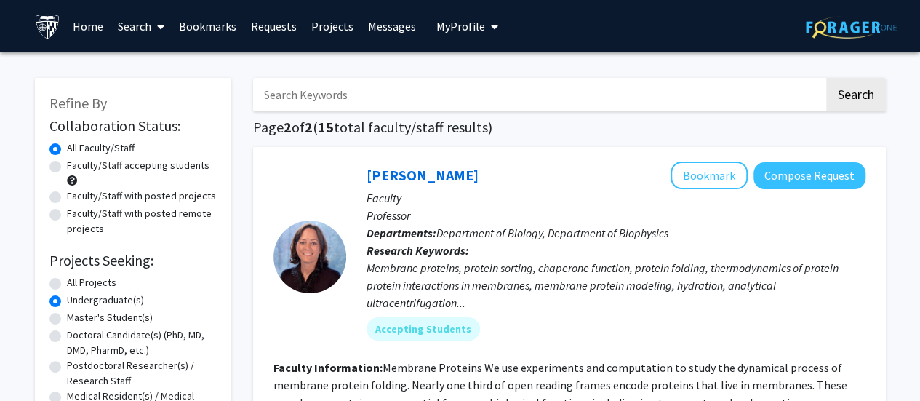
click at [324, 30] on link "Projects" at bounding box center [332, 26] width 57 height 51
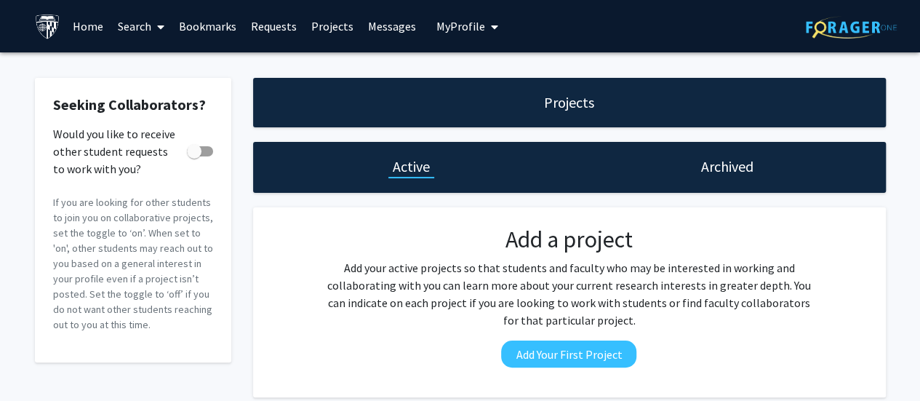
click at [454, 31] on span "My Profile" at bounding box center [460, 26] width 49 height 15
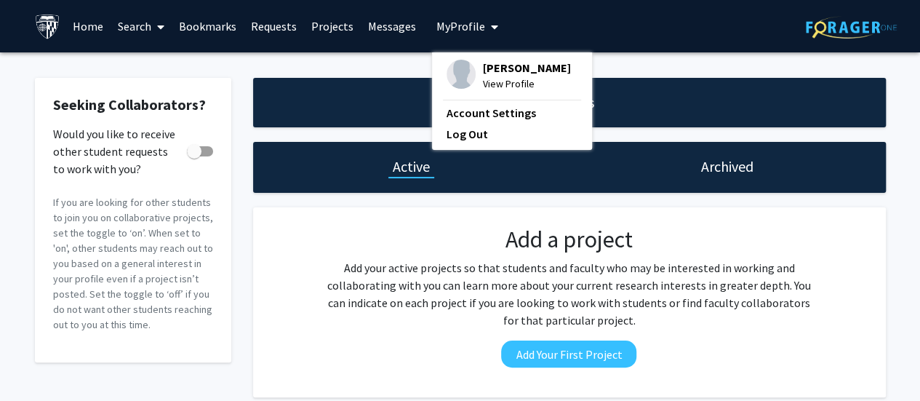
click at [390, 20] on link "Messages" at bounding box center [392, 26] width 63 height 51
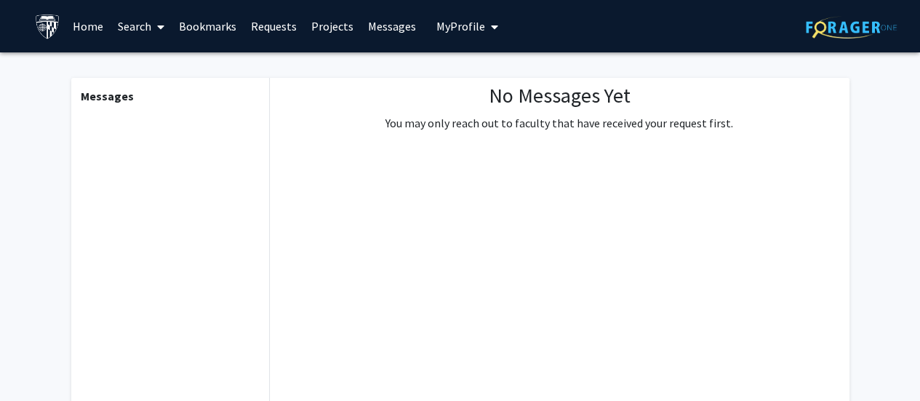
click at [164, 21] on icon at bounding box center [160, 27] width 7 height 12
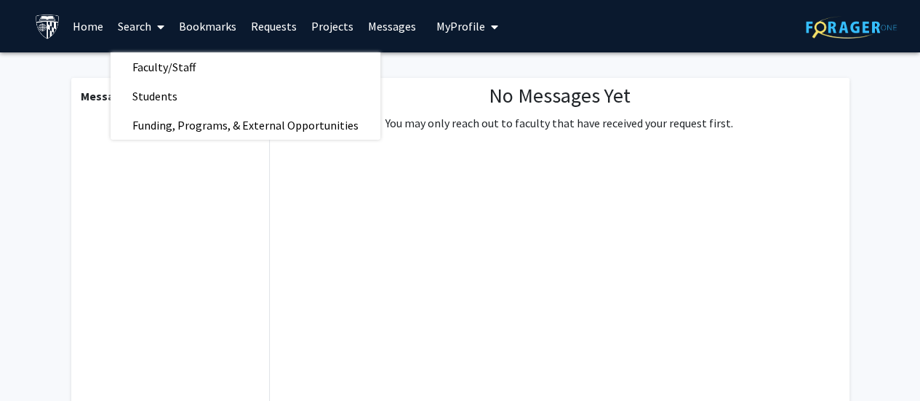
click at [214, 25] on link "Bookmarks" at bounding box center [208, 26] width 72 height 51
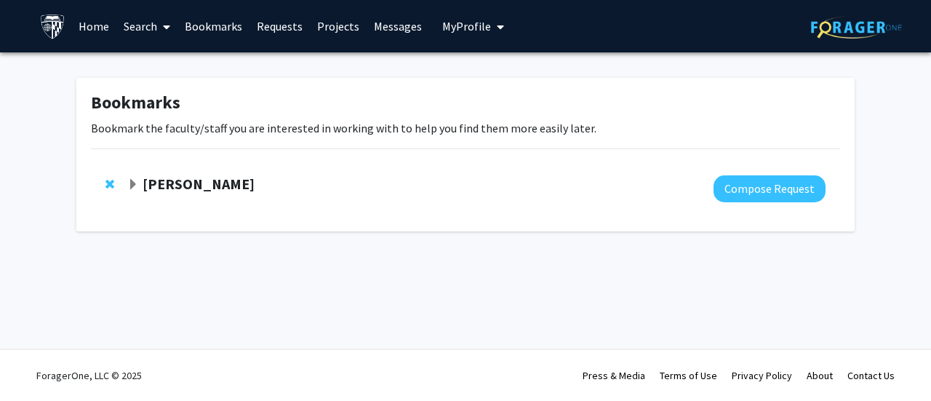
click at [186, 180] on strong "[PERSON_NAME]" at bounding box center [198, 183] width 112 height 18
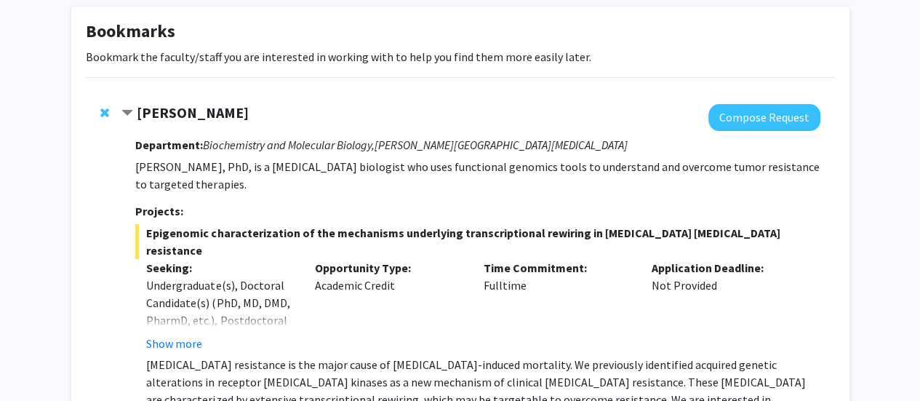
scroll to position [72, 0]
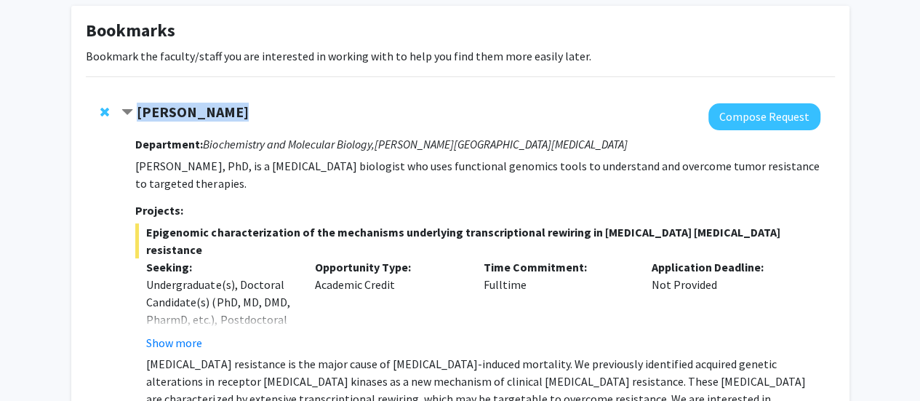
drag, startPoint x: 231, startPoint y: 116, endPoint x: 140, endPoint y: 116, distance: 91.6
click at [140, 116] on div "[PERSON_NAME]" at bounding box center [278, 112] width 314 height 18
copy strong "[PERSON_NAME]"
click at [292, 161] on p "[PERSON_NAME], PhD, is a [MEDICAL_DATA] biologist who uses functional genomics …" at bounding box center [477, 174] width 684 height 35
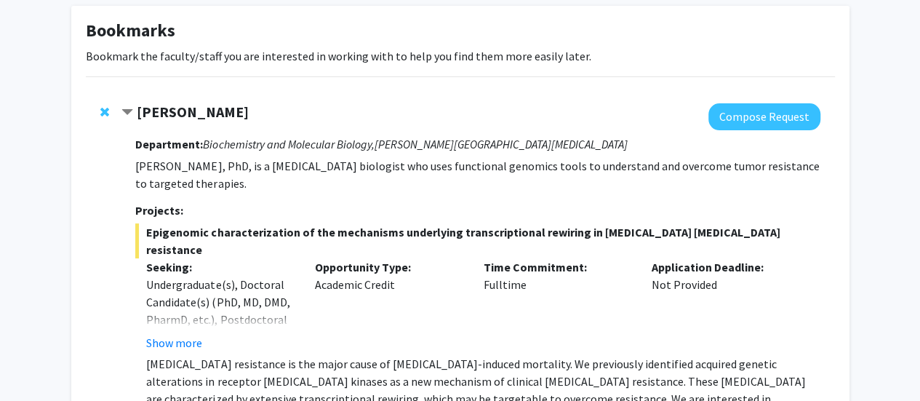
click at [217, 103] on strong "[PERSON_NAME]" at bounding box center [193, 112] width 112 height 18
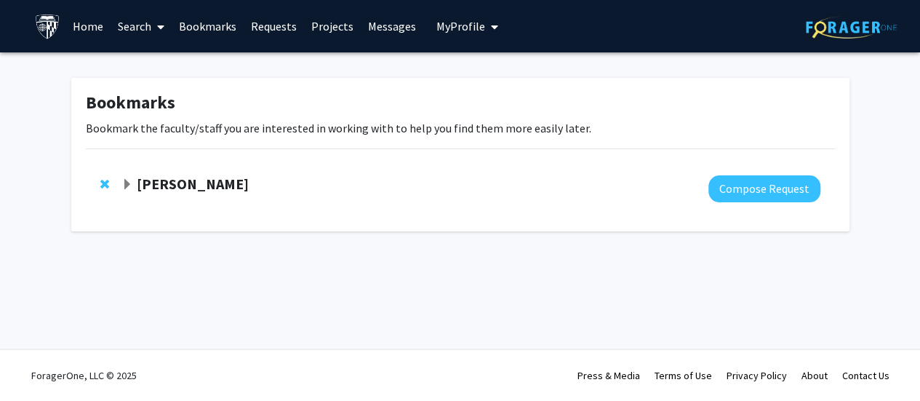
scroll to position [0, 0]
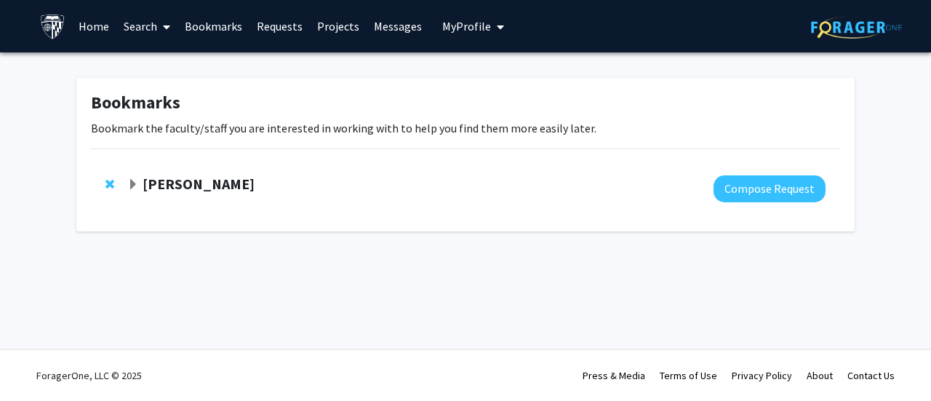
click at [237, 182] on div "[PERSON_NAME]" at bounding box center [284, 184] width 314 height 18
click at [217, 183] on strong "[PERSON_NAME]" at bounding box center [198, 183] width 112 height 18
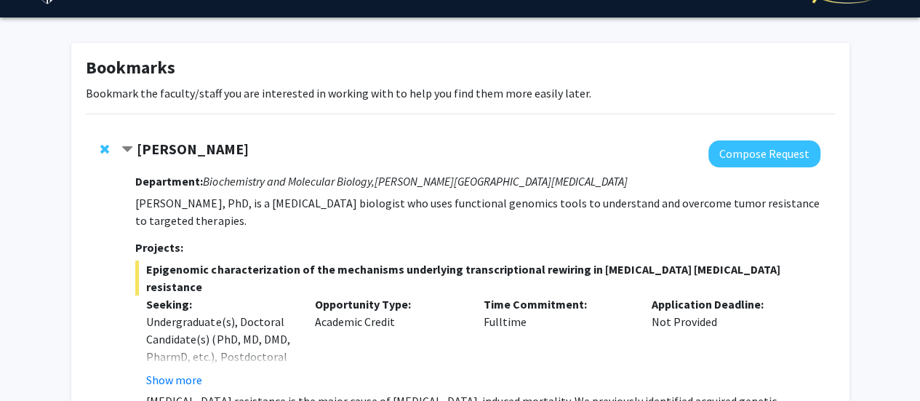
scroll to position [36, 0]
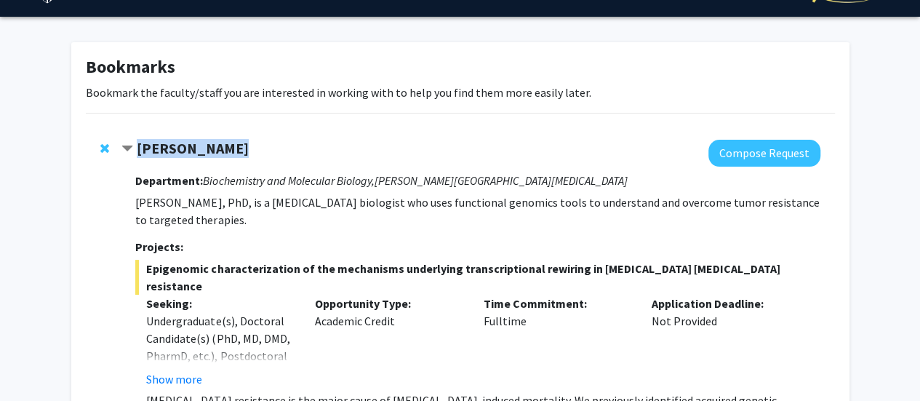
drag, startPoint x: 238, startPoint y: 148, endPoint x: 137, endPoint y: 143, distance: 101.2
click at [137, 143] on div "[PERSON_NAME]" at bounding box center [278, 149] width 314 height 18
copy strong "[PERSON_NAME]"
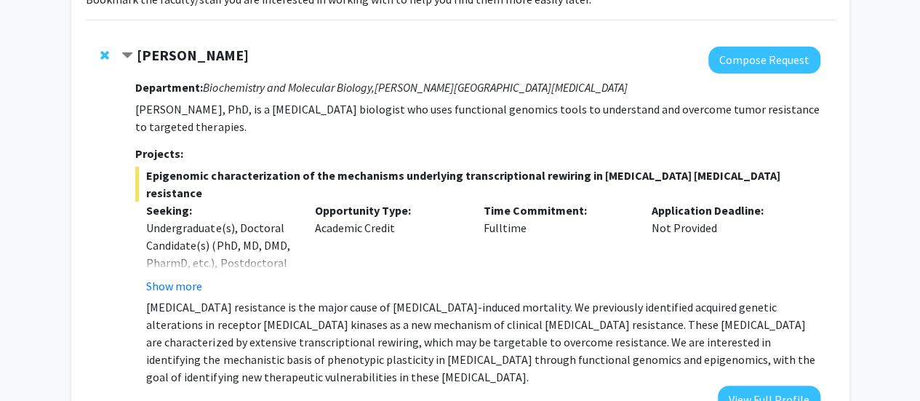
click at [497, 201] on p "Time Commitment:" at bounding box center [556, 209] width 147 height 17
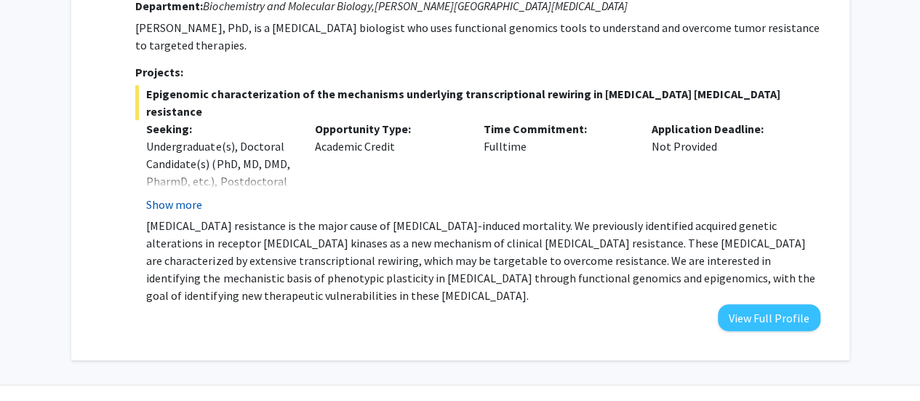
click at [151, 196] on button "Show more" at bounding box center [174, 204] width 56 height 17
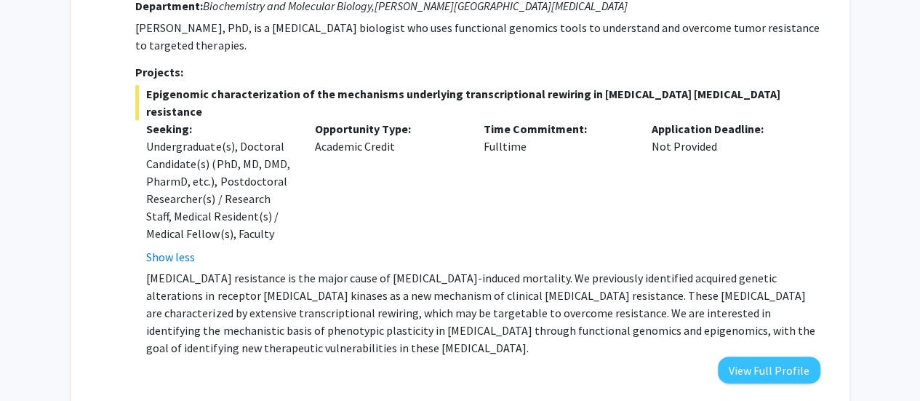
scroll to position [262, 0]
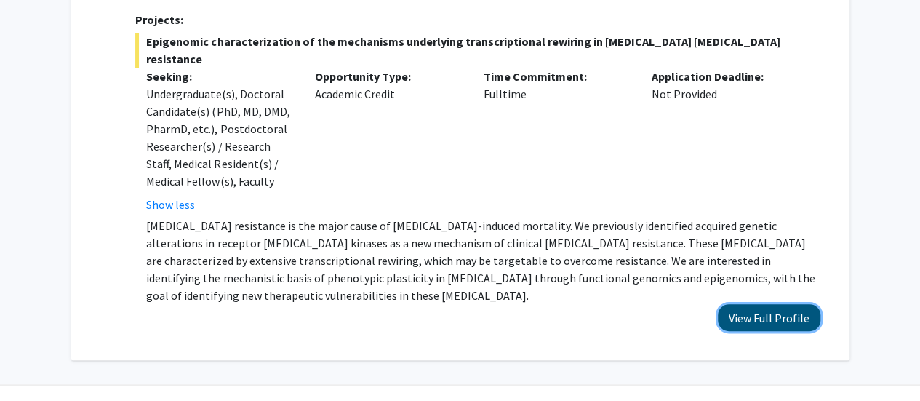
click at [792, 304] on button "View Full Profile" at bounding box center [769, 317] width 103 height 27
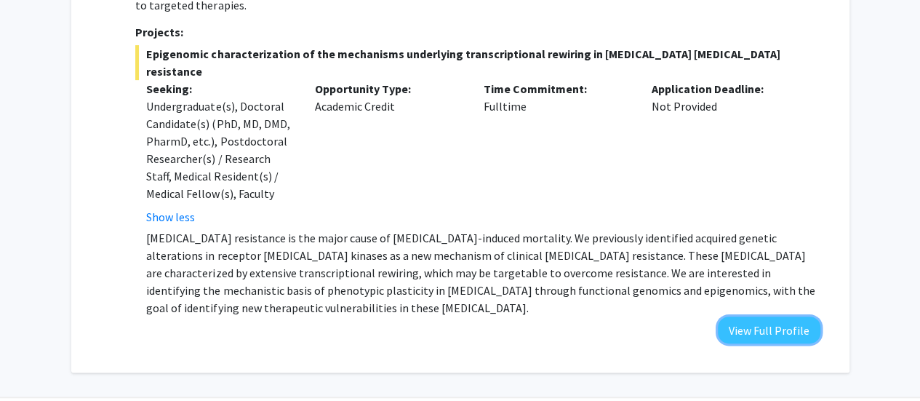
scroll to position [251, 0]
click at [755, 316] on button "View Full Profile" at bounding box center [769, 329] width 103 height 27
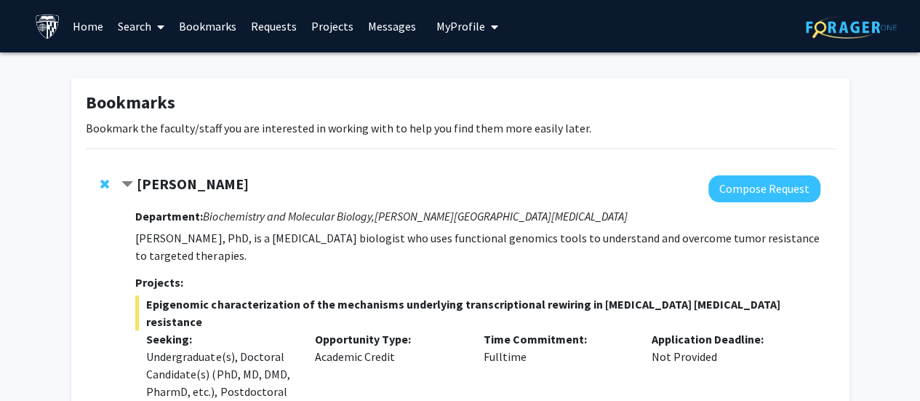
click at [86, 28] on link "Home" at bounding box center [87, 26] width 45 height 51
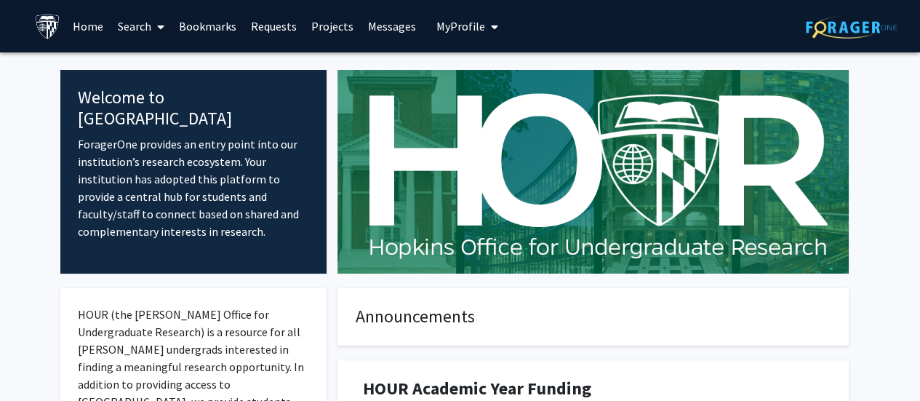
click at [137, 29] on link "Search" at bounding box center [141, 26] width 61 height 51
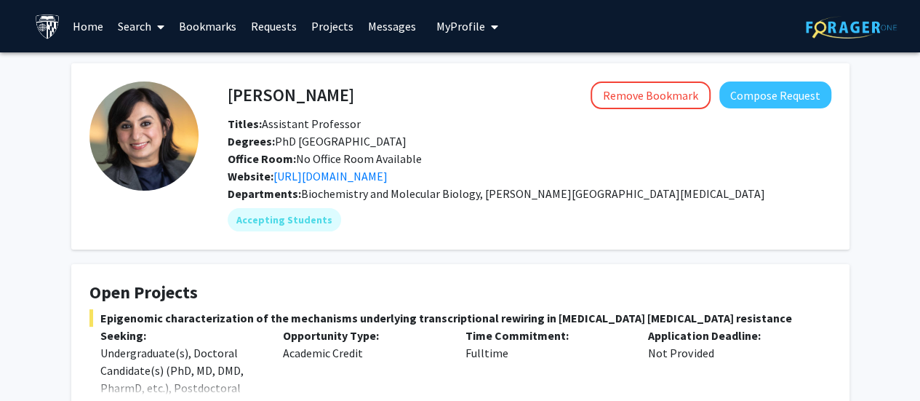
click at [463, 20] on span "My Profile" at bounding box center [460, 26] width 49 height 15
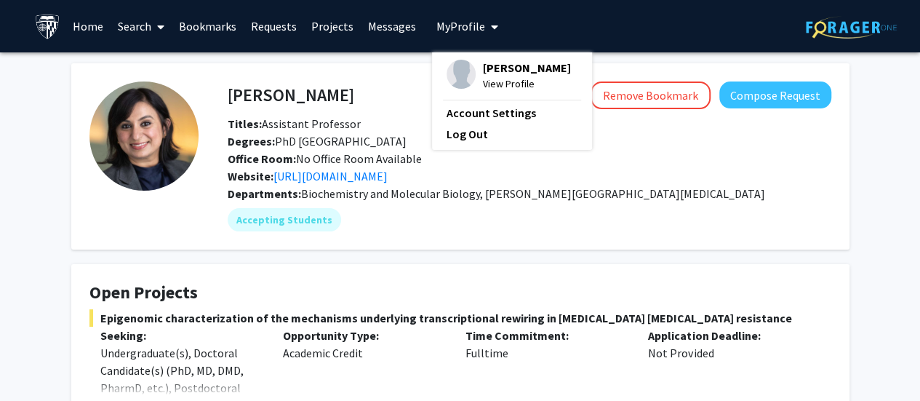
click at [513, 76] on span "View Profile" at bounding box center [527, 84] width 88 height 16
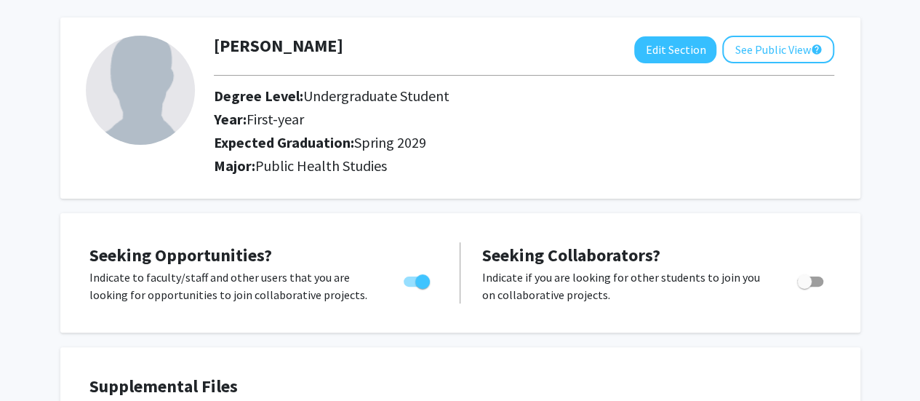
scroll to position [61, 0]
click at [665, 57] on button "Edit Section" at bounding box center [675, 49] width 82 height 27
select select "first-year"
select select "45: spring_2029"
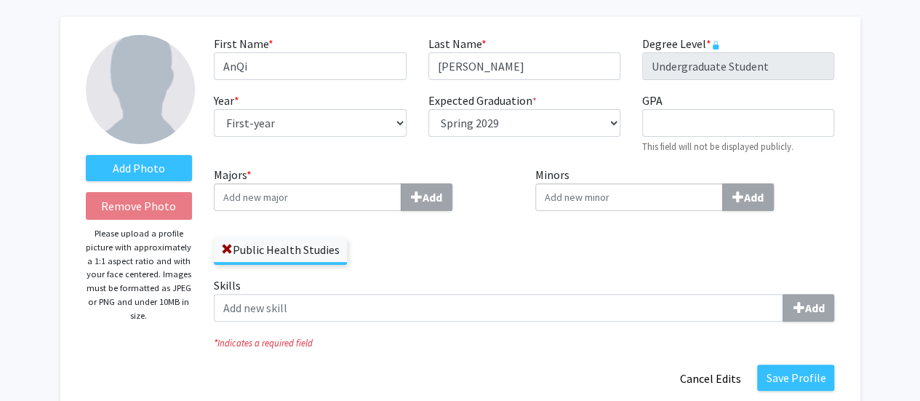
click at [211, 249] on div "Majors * Add Public Health Studies" at bounding box center [363, 221] width 321 height 111
click at [227, 248] on span at bounding box center [227, 250] width 12 height 12
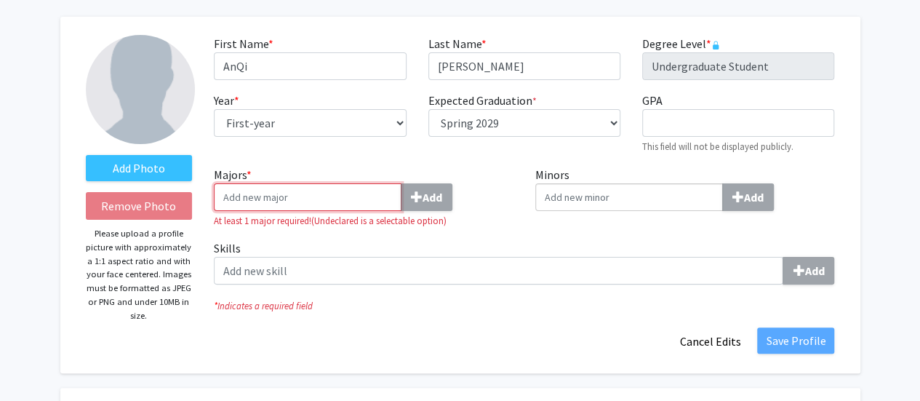
click at [327, 198] on input "Majors * Add" at bounding box center [308, 197] width 188 height 28
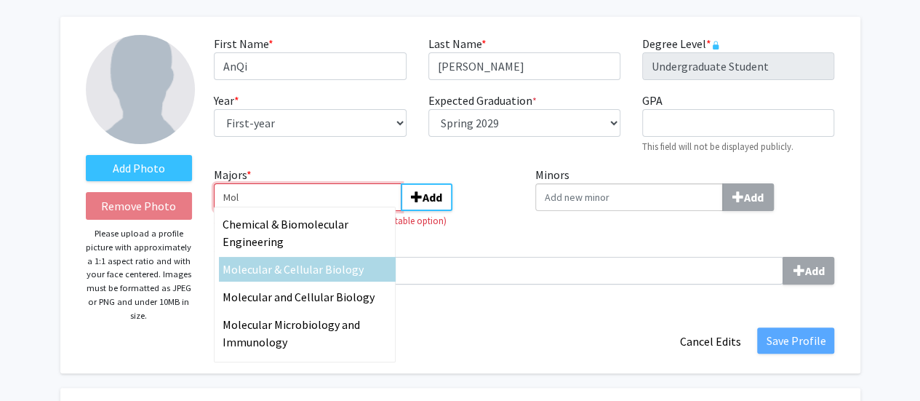
type input "Mol"
click at [325, 269] on span "ecular & Cellular Biology" at bounding box center [302, 269] width 122 height 15
click at [325, 211] on input "Mol" at bounding box center [308, 197] width 188 height 28
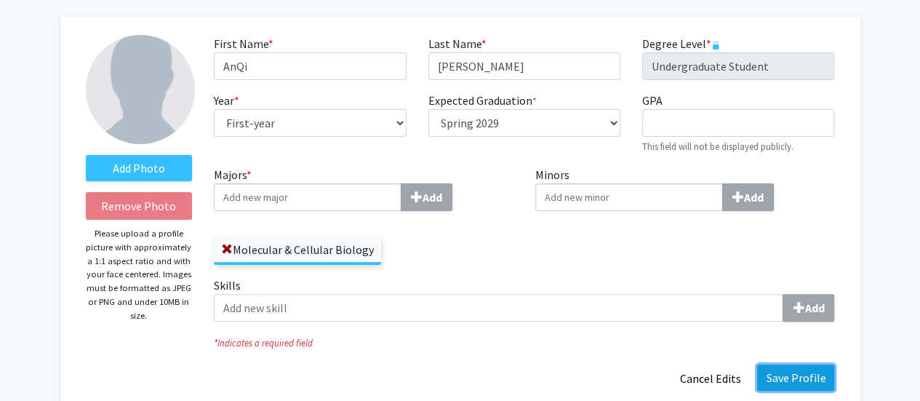
click at [797, 365] on button "Save Profile" at bounding box center [795, 377] width 77 height 26
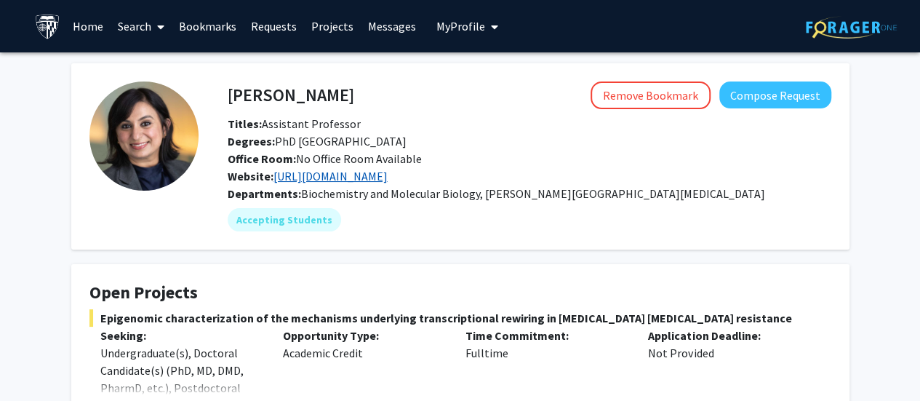
click at [361, 178] on link "[URL][DOMAIN_NAME]" at bounding box center [330, 176] width 114 height 15
